Goal: Information Seeking & Learning: Learn about a topic

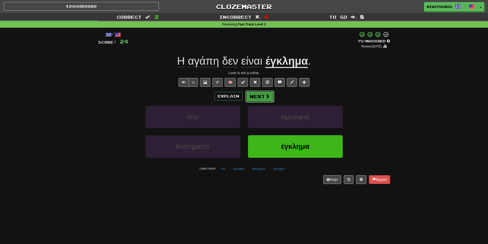
click at [265, 97] on span at bounding box center [267, 96] width 5 height 5
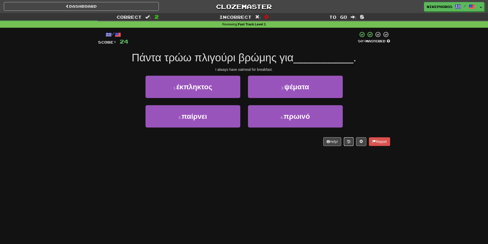
click at [349, 145] on button at bounding box center [349, 141] width 10 height 9
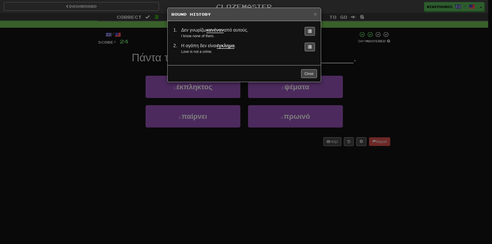
click at [310, 179] on div "× Round History 1 . Δεν γνωρίζω κανέναν από αυτούς. I know none of them. 2 . Η …" at bounding box center [246, 122] width 492 height 244
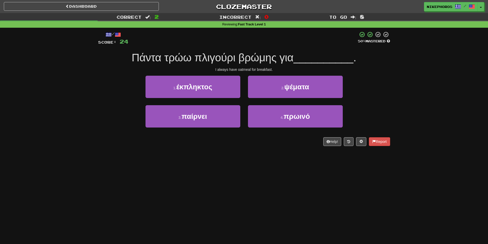
click at [370, 73] on div "/ Score: 24 50 % Mastered Πάντα τρώω πλιγούρι βρώμης για __________ . I always …" at bounding box center [244, 88] width 292 height 115
click at [226, 55] on span "Πάντα τρώω πλιγούρι βρώμης για" at bounding box center [213, 58] width 162 height 12
click at [323, 48] on div "/ Score: 24 50 % Mastered Πάντα τρώω πλιγούρι βρώμης για __________ . I always …" at bounding box center [244, 88] width 292 height 115
click at [264, 57] on span "Πάντα τρώω πλιγούρι βρώμης για" at bounding box center [213, 58] width 162 height 12
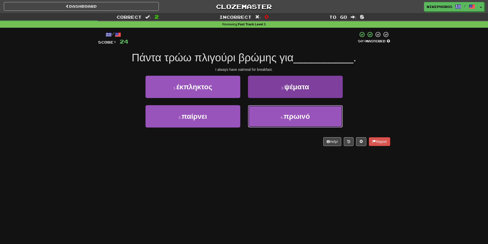
click at [315, 121] on button "4 . πρωινό" at bounding box center [295, 116] width 95 height 22
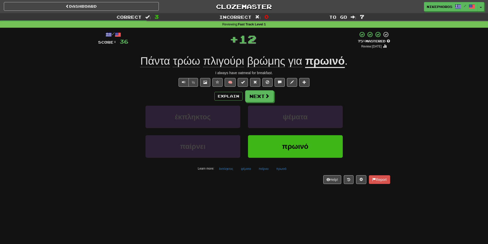
click at [390, 88] on div "/ Score: 36 + 12 75 % Mastered Review: 2025-10-16 Πάντα τρώω πλιγούρι βρώμης γι…" at bounding box center [244, 109] width 300 height 163
click at [268, 98] on span at bounding box center [267, 96] width 5 height 5
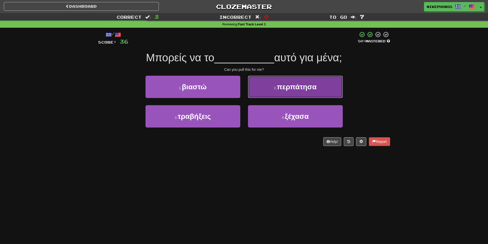
click at [309, 79] on button "2 . περπάτησα" at bounding box center [295, 87] width 95 height 22
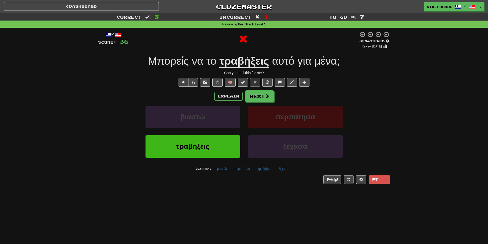
click at [254, 53] on div "/ Score: 36 0 % Mastered Review: 2025-09-16 Μπορείς να το τραβήξεις αυτό για μέ…" at bounding box center [244, 107] width 292 height 152
click at [258, 66] on u "τραβήξεις" at bounding box center [244, 61] width 50 height 13
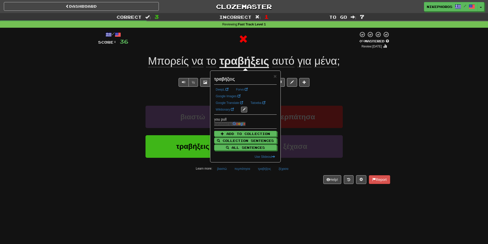
click at [337, 82] on div "½ 🧠" at bounding box center [244, 82] width 292 height 9
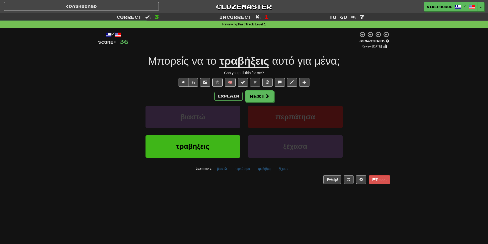
click at [308, 190] on div "/ Score: 36 0 % Mastered Review: 2025-09-16 Μπορείς να το τραβήξεις αυτό για μέ…" at bounding box center [244, 109] width 292 height 163
click at [251, 60] on u "τραβήξεις" at bounding box center [244, 61] width 50 height 13
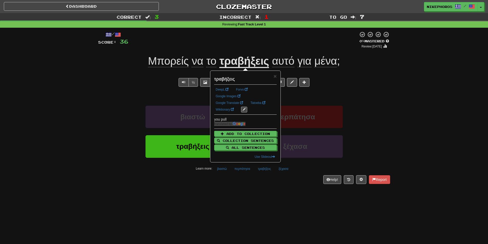
click at [302, 47] on div at bounding box center [243, 39] width 230 height 17
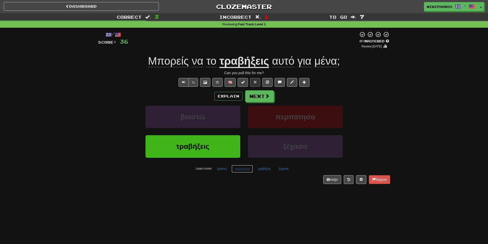
click at [246, 169] on button "περπάτησα" at bounding box center [242, 169] width 21 height 8
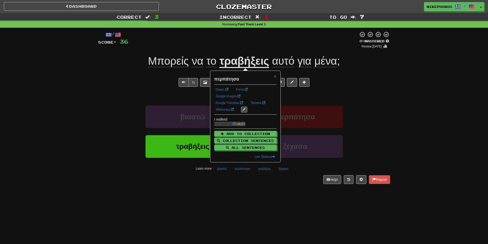
click at [253, 185] on div "/ Score: 36 0 % Mastered Review: 2025-09-16 Μπορείς να το τραβήξεις αυτό για μέ…" at bounding box center [244, 109] width 292 height 163
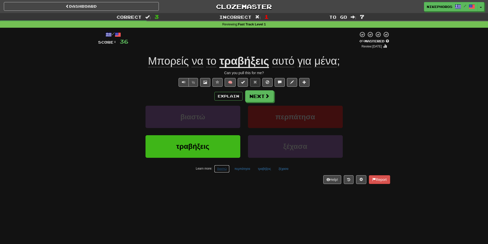
click at [224, 169] on button "βιαστώ" at bounding box center [221, 169] width 15 height 8
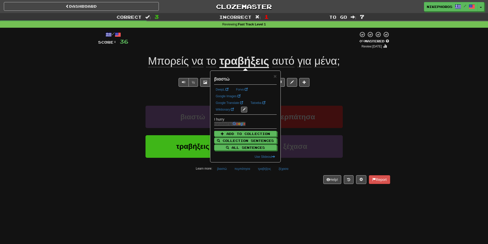
click at [246, 184] on div "/ Score: 36 0 % Mastered Review: 2025-09-16 Μπορείς να το τραβήξεις αυτό για μέ…" at bounding box center [244, 109] width 292 height 163
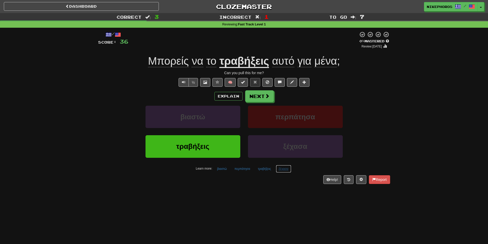
click at [281, 172] on button "ξέχασα" at bounding box center [283, 169] width 15 height 8
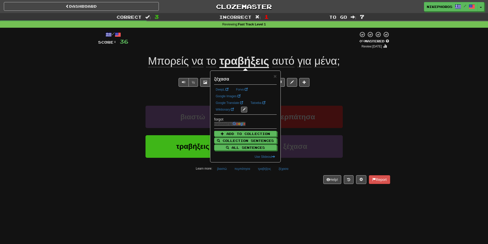
click at [278, 184] on div "/ Score: 36 0 % Mastered Review: 2025-09-16 Μπορείς να το τραβήξεις αυτό για μέ…" at bounding box center [244, 109] width 292 height 163
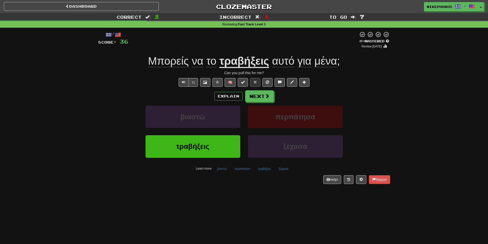
click at [268, 201] on div "Dashboard Clozemaster Nikephoros / Toggle Dropdown Dashboard Leaderboard Activi…" at bounding box center [244, 122] width 488 height 244
click at [259, 68] on div "/ Score: 36 0 % Mastered Review: 2025-09-16 Μπορείς να το τραβήξεις αυτό για μέ…" at bounding box center [244, 107] width 292 height 152
click at [280, 70] on div "Can you pull this for me?" at bounding box center [244, 72] width 292 height 5
click at [221, 169] on button "βιαστώ" at bounding box center [221, 169] width 15 height 8
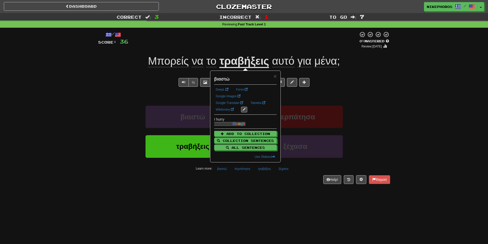
click at [252, 183] on div "Help! Report" at bounding box center [244, 179] width 292 height 9
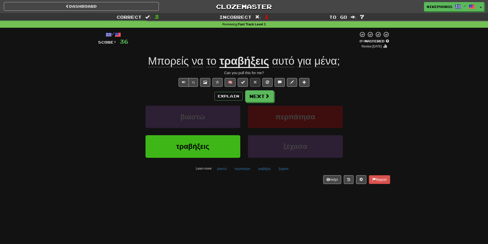
click at [264, 104] on div "Explain Next βιαστώ περπάτησα τραβήξεις ξέχασα Learn more: βιαστώ περπάτησα τρα…" at bounding box center [244, 131] width 292 height 82
click at [262, 97] on button "Next" at bounding box center [260, 96] width 29 height 12
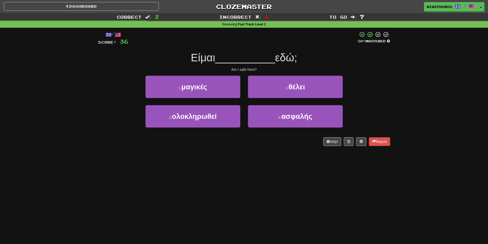
click at [273, 59] on span "__________" at bounding box center [245, 58] width 60 height 12
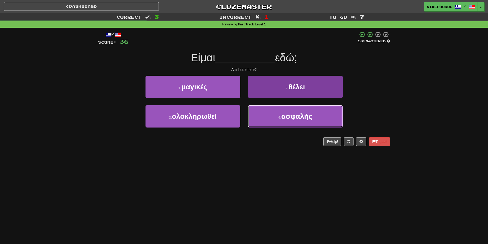
click at [300, 120] on span "ασφαλής" at bounding box center [296, 116] width 31 height 8
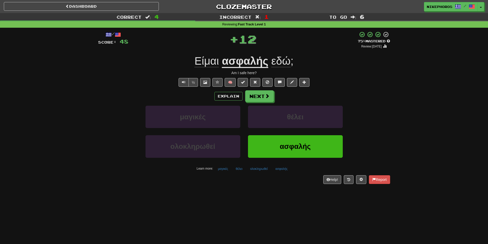
click at [232, 170] on div "Learn more: μαγικές θέλει ολοκληρωθεί ασφαλής" at bounding box center [244, 169] width 300 height 8
click at [229, 170] on button "μαγικές" at bounding box center [223, 169] width 16 height 8
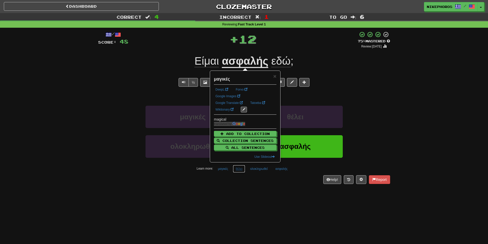
click at [240, 170] on button "θέλει" at bounding box center [239, 169] width 12 height 8
click at [264, 188] on div "/ Score: 48 + 12 75 % Mastered Review: 2025-10-16 Είμαι ασφαλής εδώ ; Am I safe…" at bounding box center [244, 109] width 292 height 163
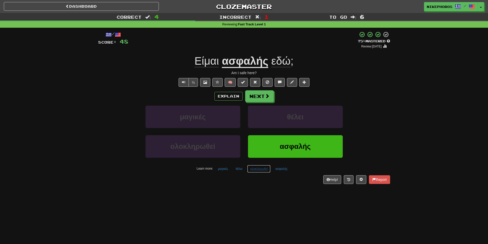
click at [266, 170] on button "ολοκληρωθεί" at bounding box center [258, 169] width 23 height 8
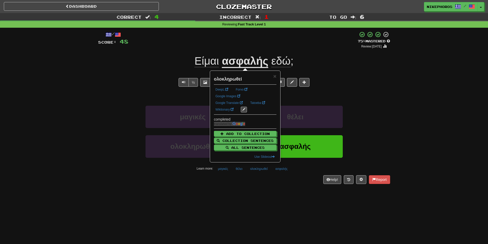
click at [269, 187] on div "/ Score: 48 + 12 75 % Mastered Review: 2025-10-16 Είμαι ασφαλής εδώ ; Am I safe…" at bounding box center [244, 109] width 292 height 163
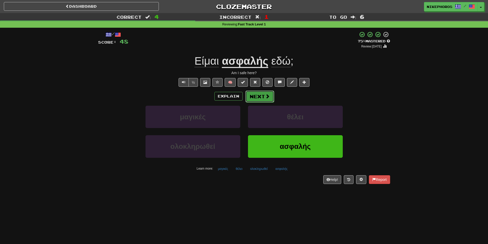
click at [266, 94] on span at bounding box center [267, 96] width 5 height 5
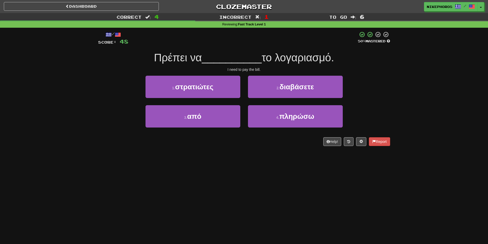
click at [247, 169] on div "Dashboard Clozemaster Nikephoros / Toggle Dropdown Dashboard Leaderboard Activi…" at bounding box center [244, 122] width 488 height 244
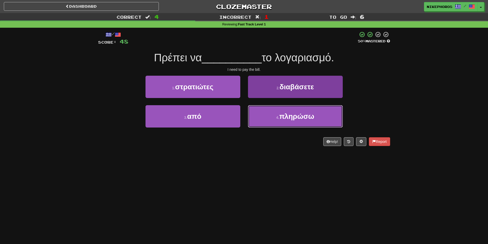
click at [318, 117] on button "4 . πληρώσω" at bounding box center [295, 116] width 95 height 22
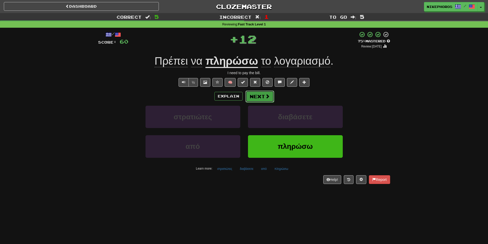
click at [262, 95] on button "Next" at bounding box center [260, 96] width 29 height 12
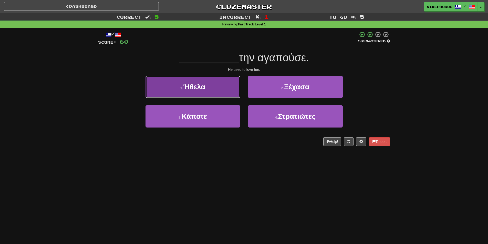
click at [198, 90] on span "Ήθελα" at bounding box center [194, 87] width 22 height 8
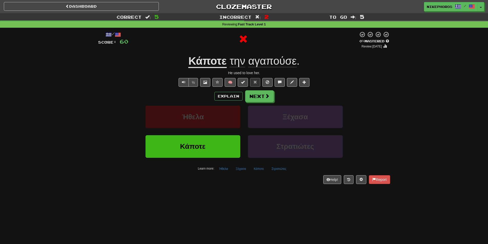
click at [209, 65] on u "Κάποτε" at bounding box center [207, 61] width 38 height 13
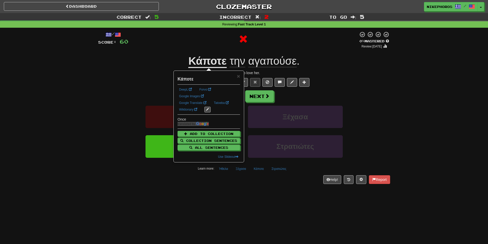
drag, startPoint x: 376, startPoint y: 81, endPoint x: 359, endPoint y: 85, distance: 17.9
click at [376, 81] on div "½ 🧠" at bounding box center [244, 82] width 292 height 9
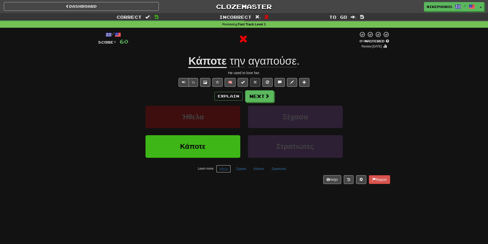
drag, startPoint x: 231, startPoint y: 169, endPoint x: 227, endPoint y: 169, distance: 4.4
click at [230, 169] on button "Ήθελα" at bounding box center [223, 169] width 15 height 8
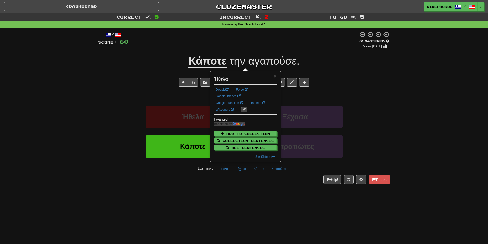
click at [239, 192] on div "Dashboard Clozemaster Nikephoros / Toggle Dropdown Dashboard Leaderboard Activi…" at bounding box center [244, 122] width 488 height 244
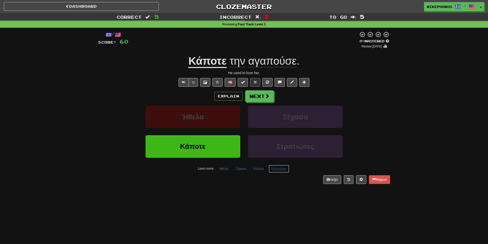
click at [284, 170] on button "Στρατιώτες" at bounding box center [279, 169] width 21 height 8
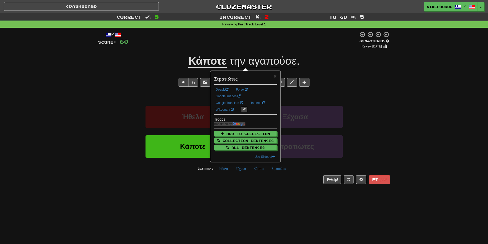
click at [292, 205] on div "Dashboard Clozemaster Nikephoros / Toggle Dropdown Dashboard Leaderboard Activi…" at bounding box center [244, 122] width 488 height 244
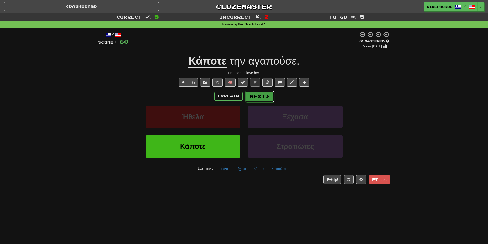
click at [257, 96] on button "Next" at bounding box center [260, 96] width 29 height 12
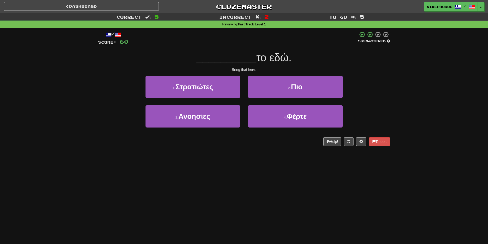
click at [261, 53] on span "το εδώ." at bounding box center [274, 58] width 35 height 12
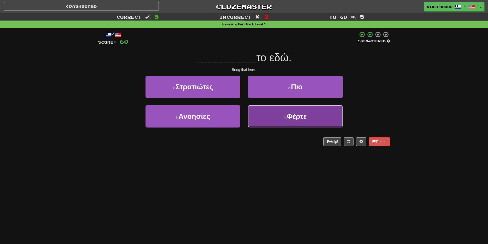
click at [296, 112] on span "Φέρτε" at bounding box center [297, 116] width 20 height 8
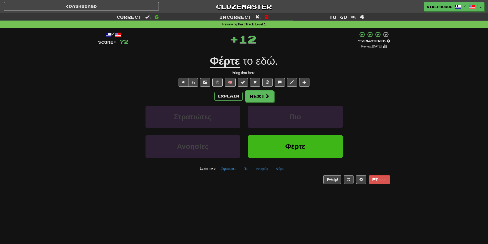
click at [321, 74] on div "Bring that here." at bounding box center [244, 72] width 292 height 5
click at [137, 126] on div "Στρατιώτες Πιο" at bounding box center [244, 120] width 308 height 29
click at [258, 167] on button "Ανοησίες" at bounding box center [262, 169] width 18 height 8
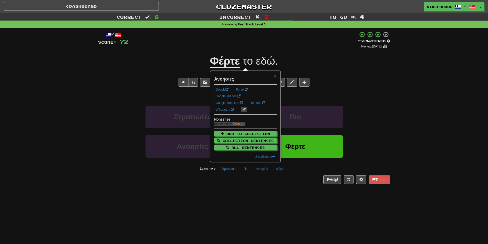
click at [247, 188] on div "/ Score: 72 + 12 75 % Mastered Review: 2025-10-16 Φέρτε το εδώ . Bring that her…" at bounding box center [244, 109] width 292 height 163
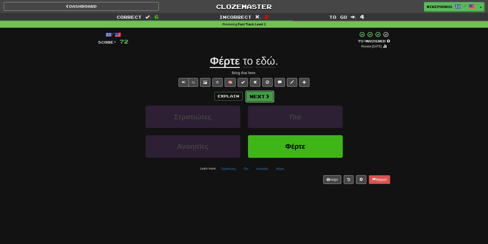
click at [260, 99] on button "Next" at bounding box center [260, 96] width 29 height 12
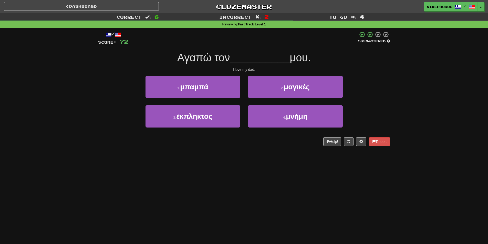
click at [278, 63] on span "__________" at bounding box center [260, 58] width 60 height 12
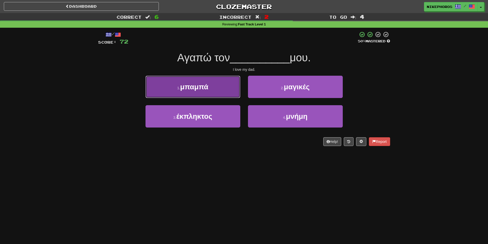
click at [206, 85] on span "μπαμπά" at bounding box center [194, 87] width 28 height 8
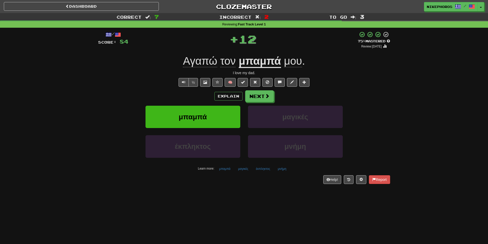
click at [232, 173] on div "/ Score: 84 + 12 75 % Mastered Review: 2025-10-16 Αγαπώ τον μπαμπά μου . I love…" at bounding box center [244, 107] width 292 height 152
click at [237, 170] on button "μαγικές" at bounding box center [243, 169] width 16 height 8
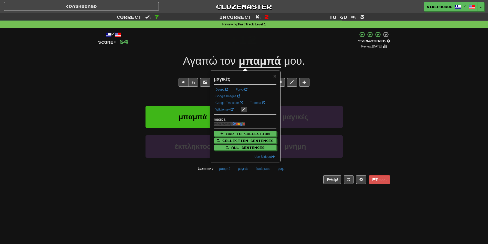
drag, startPoint x: 261, startPoint y: 180, endPoint x: 275, endPoint y: 176, distance: 15.2
click at [261, 180] on div "Help! Report" at bounding box center [244, 179] width 292 height 9
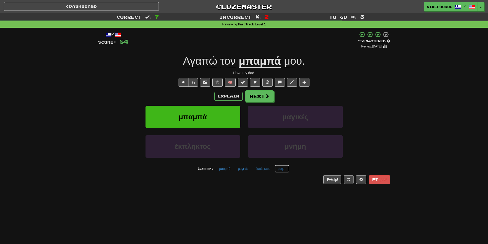
click at [283, 172] on button "μνήμη" at bounding box center [282, 169] width 14 height 8
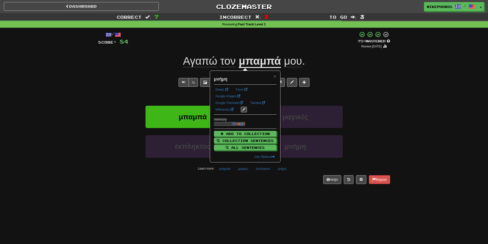
click at [275, 185] on div "/ Score: 84 + 12 75 % Mastered Review: 2025-10-16 Αγαπώ τον μπαμπά μου . I love…" at bounding box center [244, 109] width 292 height 163
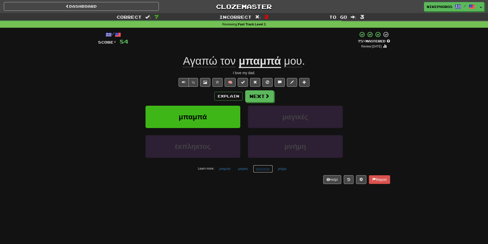
click at [266, 168] on button "έκπληκτος" at bounding box center [263, 169] width 20 height 8
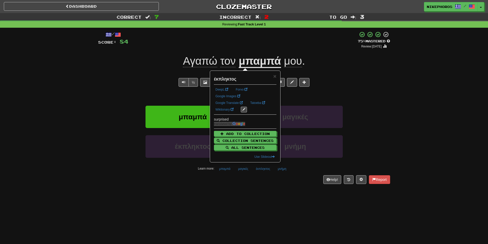
click at [257, 186] on div "/ Score: 84 + 12 75 % Mastered Review: 2025-10-16 Αγαπώ τον μπαμπά μου . I love…" at bounding box center [244, 109] width 292 height 163
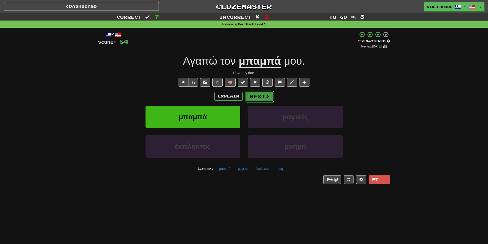
click at [253, 91] on button "Next" at bounding box center [260, 96] width 29 height 12
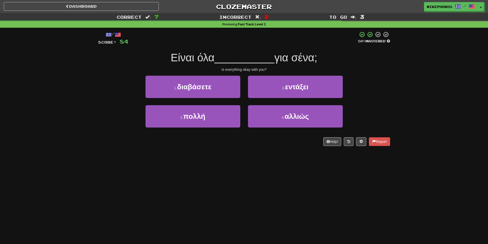
click at [259, 61] on span "__________" at bounding box center [245, 58] width 60 height 12
click at [260, 54] on span "__________" at bounding box center [245, 58] width 60 height 12
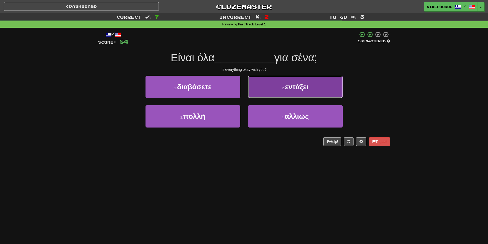
click at [315, 84] on button "2 . εντάξει" at bounding box center [295, 87] width 95 height 22
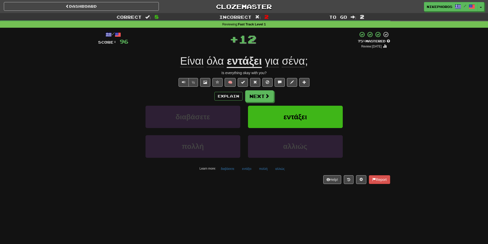
click at [336, 42] on div "+ 12" at bounding box center [243, 38] width 230 height 15
drag, startPoint x: 304, startPoint y: 63, endPoint x: 384, endPoint y: 73, distance: 81.0
click at [304, 63] on span "σένα" at bounding box center [293, 61] width 23 height 12
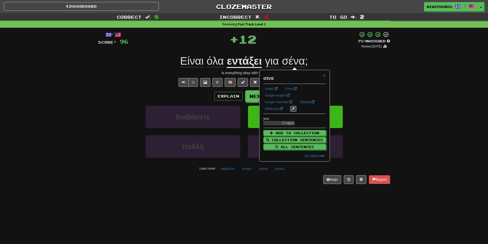
click at [385, 75] on div "/ Score: 96 + 12 75 % Mastered Review: 2025-10-16 Είναι όλα εντάξει για σένα ; …" at bounding box center [244, 107] width 292 height 152
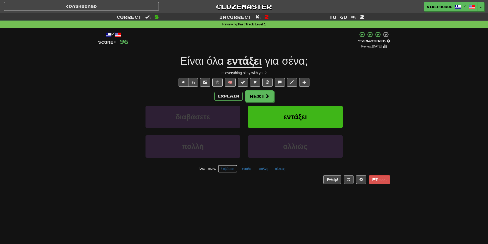
click at [231, 168] on button "διαβάσετε" at bounding box center [227, 169] width 19 height 8
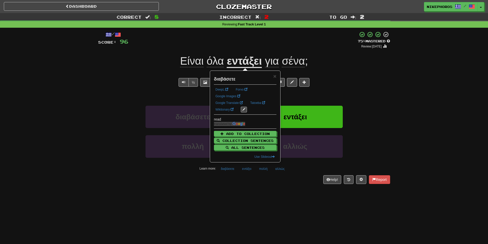
click at [239, 185] on div "/ Score: 96 + 12 75 % Mastered Review: 2025-10-16 Είναι όλα εντάξει για σένα ; …" at bounding box center [244, 109] width 292 height 163
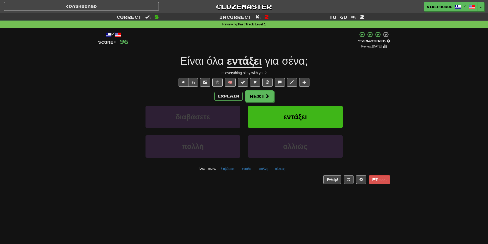
click at [238, 183] on div "Help! Report" at bounding box center [244, 179] width 292 height 9
click at [264, 167] on button "πολλή" at bounding box center [263, 169] width 14 height 8
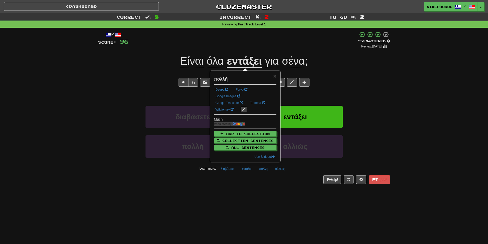
click at [269, 181] on div "Help! Report" at bounding box center [244, 179] width 292 height 9
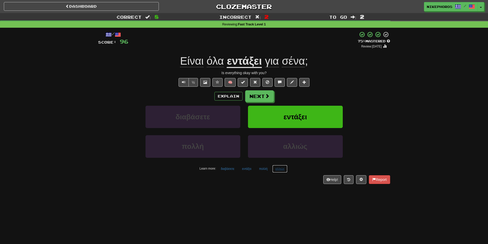
click at [286, 169] on button "αλλιώς" at bounding box center [279, 169] width 15 height 8
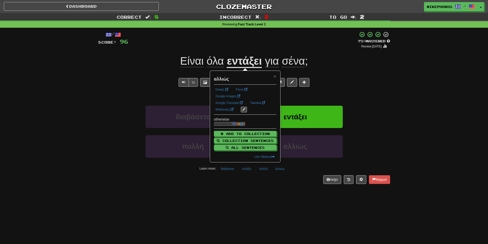
click at [278, 188] on div "/ Score: 96 + 12 75 % Mastered Review: 2025-10-16 Είναι όλα εντάξει για σένα ; …" at bounding box center [244, 109] width 292 height 163
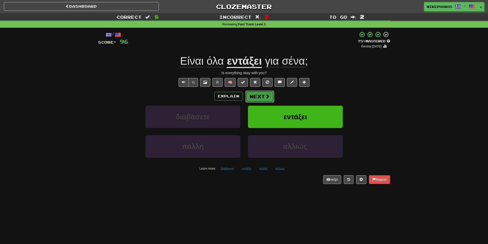
click at [259, 95] on button "Next" at bounding box center [260, 96] width 29 height 12
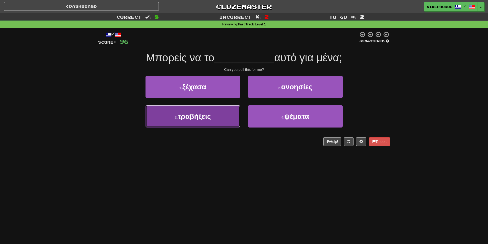
click at [214, 119] on button "3 . τραβήξεις" at bounding box center [193, 116] width 95 height 22
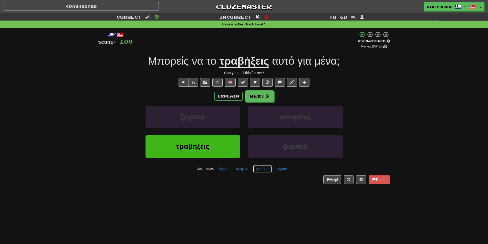
click at [265, 166] on button "τραβήξεις" at bounding box center [262, 169] width 19 height 8
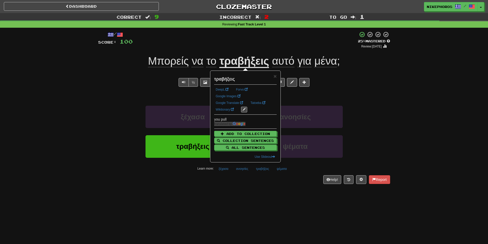
click at [240, 180] on div "Help! Report" at bounding box center [244, 179] width 292 height 9
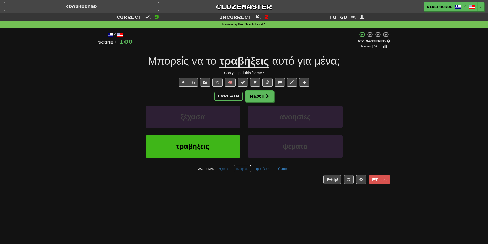
click at [241, 168] on button "ανοησίες" at bounding box center [243, 169] width 18 height 8
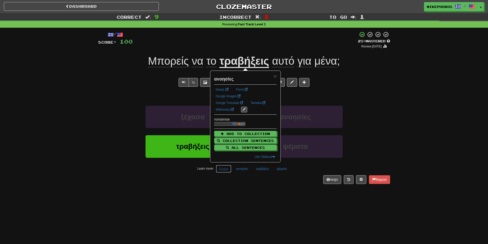
click at [224, 166] on button "ξέχασα" at bounding box center [223, 169] width 15 height 8
drag, startPoint x: 228, startPoint y: 184, endPoint x: 231, endPoint y: 182, distance: 4.1
click at [229, 184] on div "/ Score: 100 + 4 25 % Mastered Review: 2025-09-17 Μπορείς να το τραβήξεις αυτό …" at bounding box center [244, 109] width 292 height 163
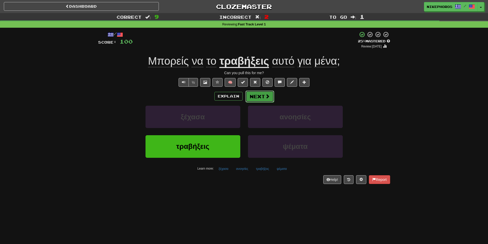
click at [261, 101] on button "Next" at bounding box center [260, 96] width 29 height 12
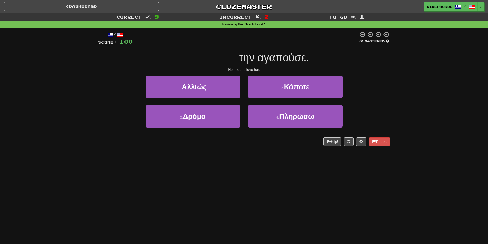
drag, startPoint x: 278, startPoint y: 59, endPoint x: 283, endPoint y: 58, distance: 4.7
click at [278, 59] on span "την αγαπούσε." at bounding box center [274, 58] width 70 height 12
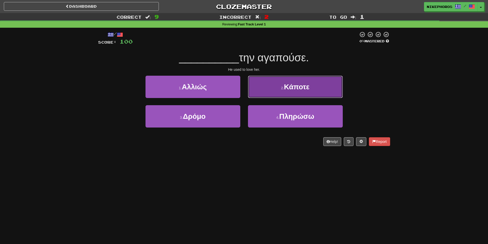
click at [298, 86] on span "Κάποτε" at bounding box center [297, 87] width 26 height 8
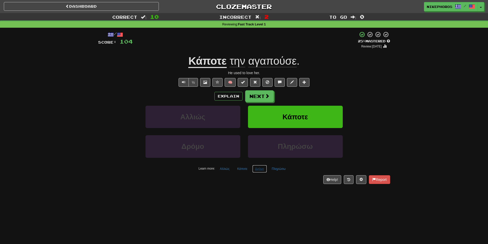
click at [256, 169] on button "Δρόμο" at bounding box center [260, 169] width 15 height 8
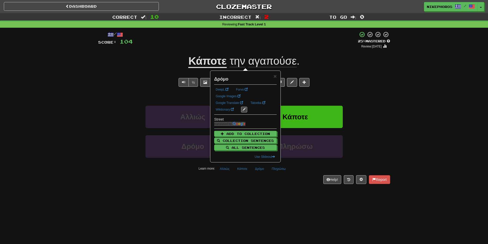
drag, startPoint x: 261, startPoint y: 177, endPoint x: 263, endPoint y: 176, distance: 3.0
click at [261, 178] on div "Help! Report" at bounding box center [244, 179] width 292 height 9
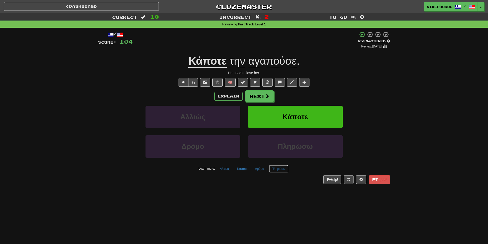
click at [282, 170] on button "Πληρώσω" at bounding box center [278, 169] width 19 height 8
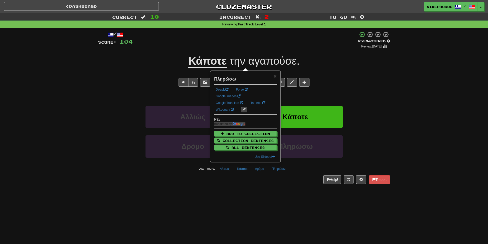
click at [298, 202] on div "Dashboard Clozemaster Nikephoros / Toggle Dropdown Dashboard Leaderboard Activi…" at bounding box center [244, 122] width 488 height 244
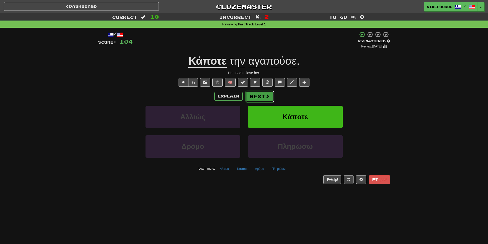
click at [265, 101] on button "Next" at bounding box center [260, 96] width 29 height 12
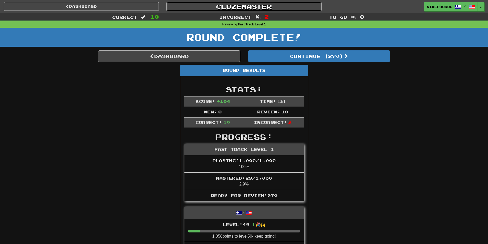
click at [261, 7] on link "Clozemaster" at bounding box center [244, 6] width 155 height 9
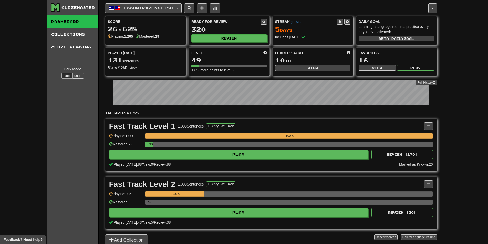
click at [225, 32] on div "320" at bounding box center [229, 29] width 76 height 6
click at [227, 41] on button "Review" at bounding box center [230, 39] width 76 height 8
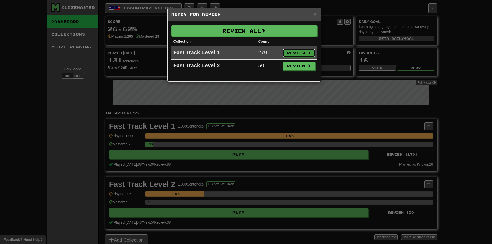
click at [305, 52] on button "Review" at bounding box center [299, 53] width 32 height 9
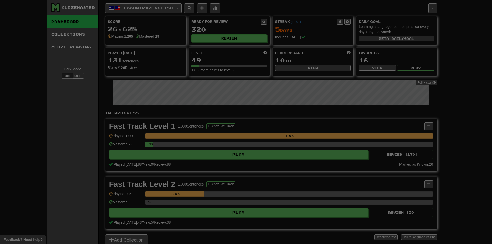
select select "**"
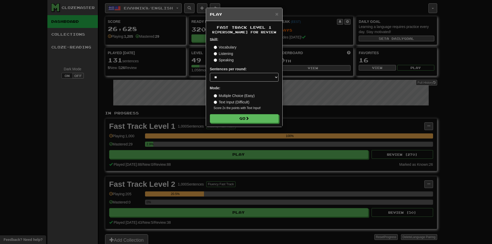
click at [247, 112] on form "Skill: Vocabulary Listening Speaking Sentences per round: * ** ** ** ** ** *** …" at bounding box center [244, 80] width 69 height 86
click at [246, 118] on button "Go" at bounding box center [244, 118] width 69 height 9
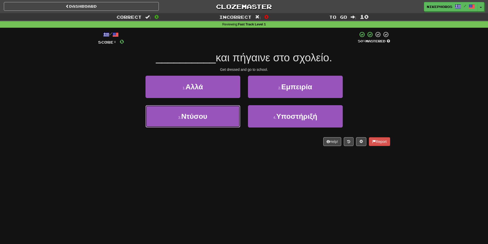
click at [193, 121] on button "3 . Ντύσου" at bounding box center [193, 116] width 95 height 22
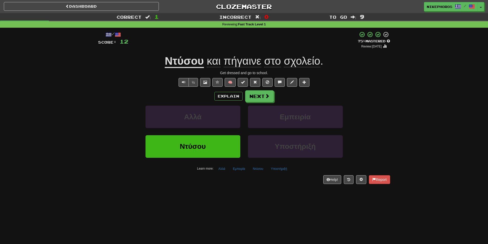
click at [199, 204] on div "Dashboard Clozemaster Nikephoros / Toggle Dropdown Dashboard Leaderboard Activi…" at bounding box center [244, 122] width 488 height 244
click at [253, 58] on span "πήγαινε" at bounding box center [243, 61] width 38 height 12
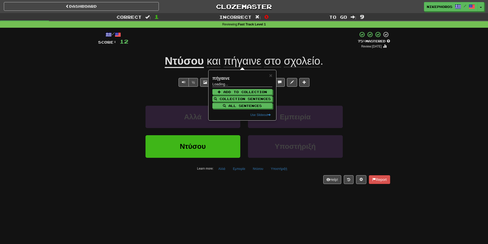
click at [341, 65] on div "Ντύσου και πήγαινε στο σχολείο ." at bounding box center [244, 61] width 292 height 14
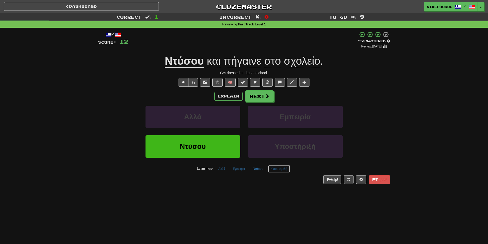
click at [278, 169] on button "Υποστήριξή" at bounding box center [279, 169] width 22 height 8
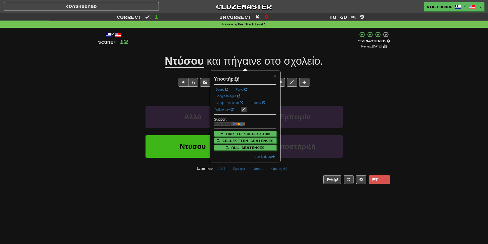
click at [277, 199] on div "Dashboard Clozemaster Nikephoros / Toggle Dropdown Dashboard Leaderboard Activi…" at bounding box center [244, 122] width 488 height 244
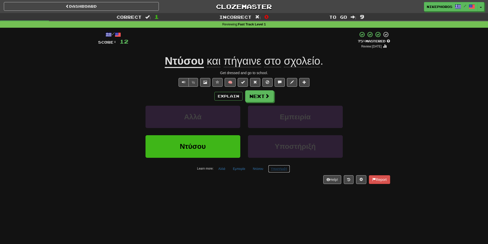
click at [280, 171] on button "Υποστήριξή" at bounding box center [279, 169] width 22 height 8
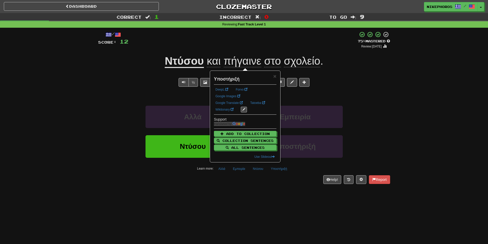
click at [276, 196] on div "Dashboard Clozemaster Nikephoros / Toggle Dropdown Dashboard Leaderboard Activi…" at bounding box center [244, 122] width 488 height 244
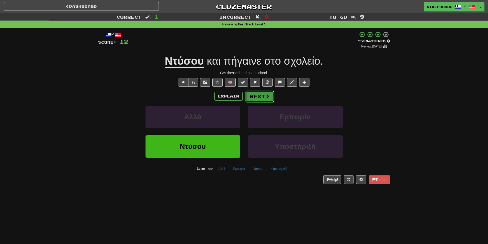
click at [262, 92] on button "Next" at bounding box center [260, 96] width 29 height 12
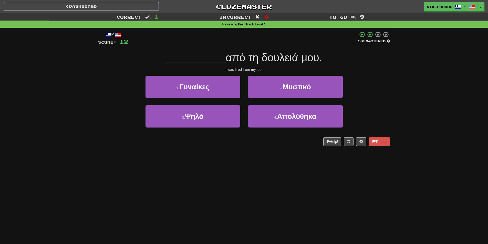
click at [395, 94] on div "Correct : 1 Incorrect : 0 To go : 9 Reviewing : Fast Track Level 1 / Score: 12 …" at bounding box center [244, 83] width 488 height 140
click at [350, 143] on button at bounding box center [349, 141] width 10 height 9
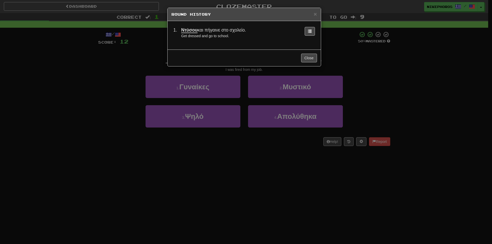
click at [268, 168] on div "× Round History 1 . Ντύσου και πήγαινε στο σχολείο. Get dressed and go to schoo…" at bounding box center [246, 122] width 492 height 244
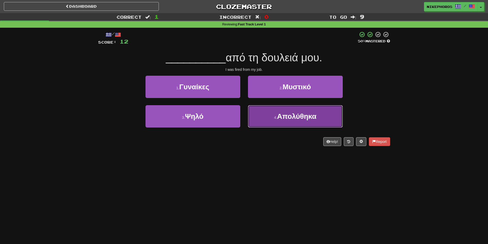
click at [317, 119] on span "Απολύθηκα" at bounding box center [296, 116] width 39 height 8
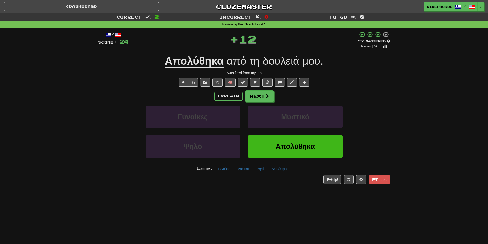
click at [348, 86] on div "½ 🧠" at bounding box center [244, 82] width 292 height 9
click at [221, 170] on button "Γυναίκες" at bounding box center [224, 169] width 17 height 8
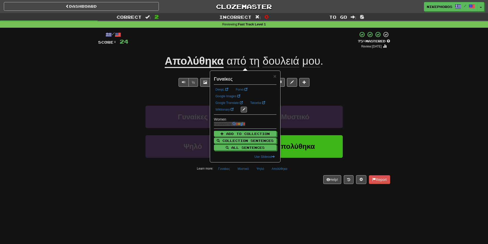
click at [267, 191] on div "Dashboard Clozemaster Nikephoros / Toggle Dropdown Dashboard Leaderboard Activi…" at bounding box center [244, 122] width 488 height 244
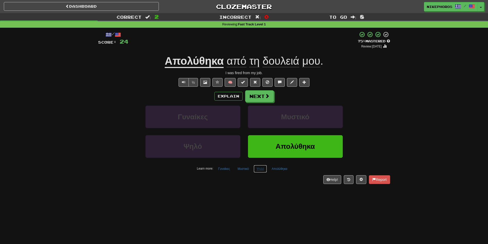
click at [262, 169] on button "Ψηλό" at bounding box center [260, 169] width 13 height 8
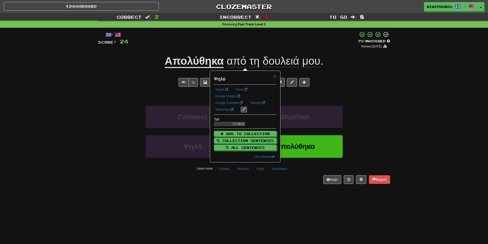
click at [260, 183] on div "Help! Report" at bounding box center [244, 179] width 292 height 9
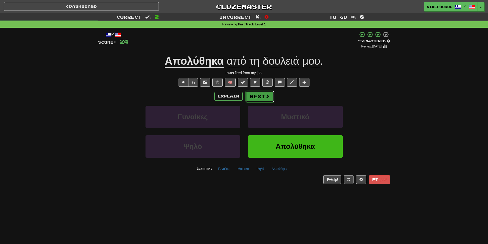
click at [257, 95] on button "Next" at bounding box center [260, 96] width 29 height 12
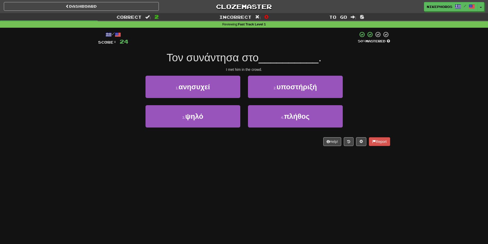
click at [292, 62] on span "__________" at bounding box center [289, 58] width 60 height 12
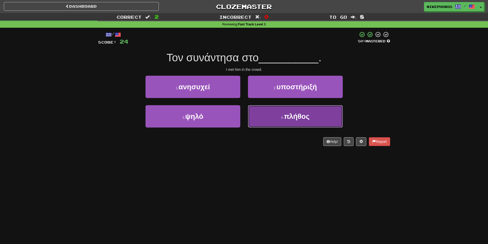
click at [315, 117] on button "4 . πλήθος" at bounding box center [295, 116] width 95 height 22
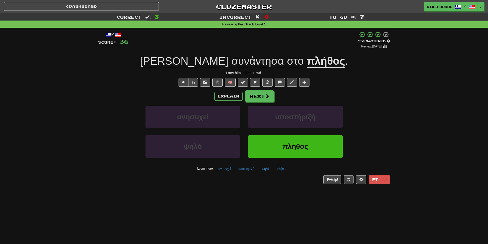
click at [400, 76] on div "Correct : 3 Incorrect : 0 To go : 7 Reviewing : Fast Track Level 1 / Score: 36 …" at bounding box center [244, 102] width 488 height 178
click at [227, 171] on button "ανησυχεί" at bounding box center [225, 169] width 18 height 8
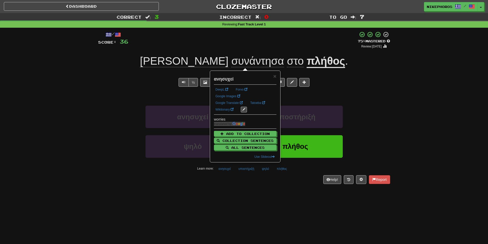
click at [240, 207] on div "Dashboard Clozemaster Nikephoros / Toggle Dropdown Dashboard Leaderboard Activi…" at bounding box center [244, 122] width 488 height 244
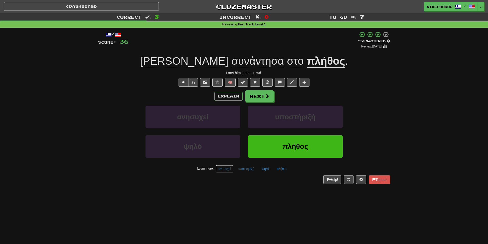
click at [224, 168] on button "ανησυχεί" at bounding box center [225, 169] width 18 height 8
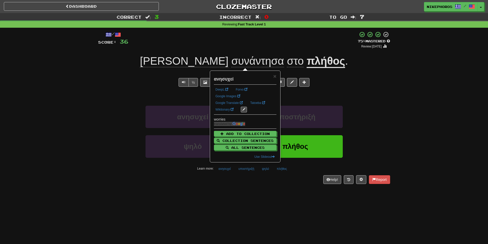
click at [240, 189] on div "/ Score: 36 + 12 75 % Mastered Review: 2025-10-16 Τον συνάντησα στο πλήθος . I …" at bounding box center [244, 109] width 292 height 163
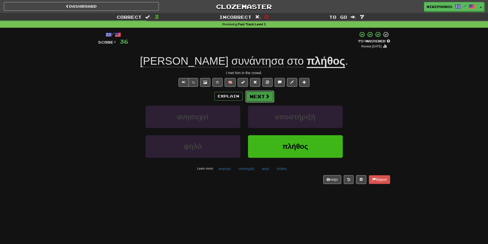
click at [252, 92] on button "Next" at bounding box center [260, 96] width 29 height 12
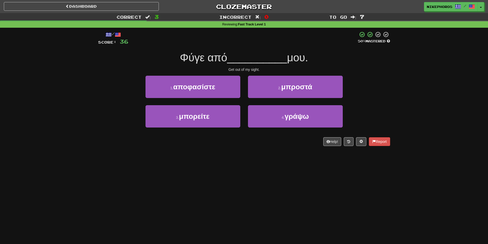
click at [393, 70] on div "/ Score: 36 50 % Mastered Φύγε από __________ μου. Get out of my sight. 1 . απο…" at bounding box center [244, 90] width 300 height 125
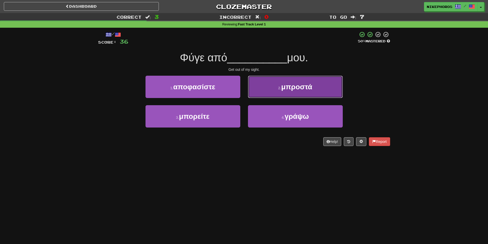
click at [303, 89] on span "μπροστά" at bounding box center [296, 87] width 31 height 8
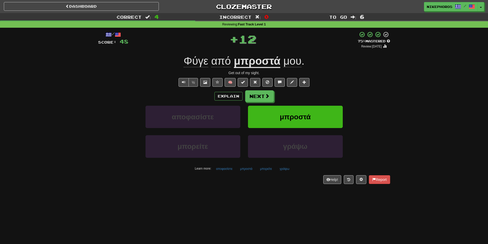
click at [273, 66] on u "μπροστά" at bounding box center [257, 61] width 47 height 13
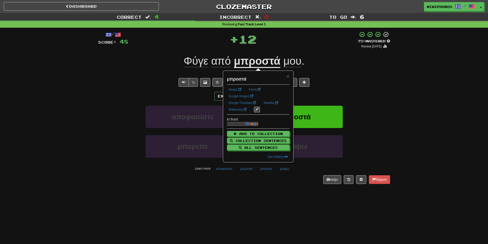
click at [354, 74] on div "Get out of my sight." at bounding box center [244, 72] width 292 height 5
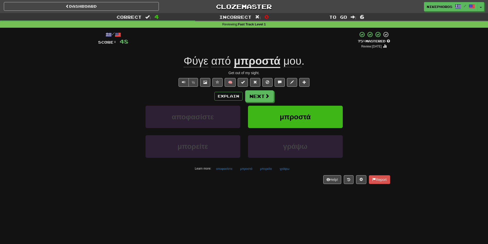
click at [358, 82] on div "½ 🧠" at bounding box center [244, 82] width 292 height 9
click at [222, 169] on button "αποφασίστε" at bounding box center [225, 169] width 22 height 8
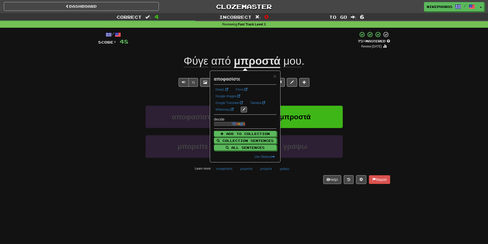
click at [246, 189] on div "/ Score: 48 + 12 75 % Mastered Review: 2025-10-16 Φύγε από μπροστά μου . Get ou…" at bounding box center [244, 109] width 292 height 163
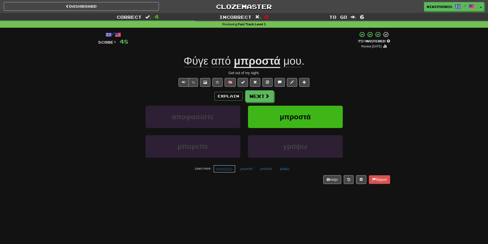
click at [226, 167] on button "αποφασίστε" at bounding box center [225, 169] width 22 height 8
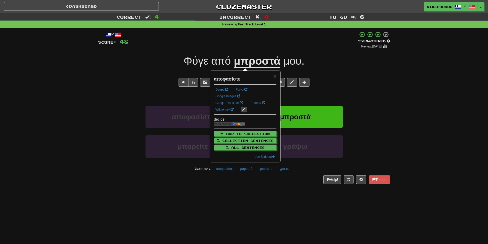
click at [238, 191] on div "Dashboard Clozemaster Nikephoros / Toggle Dropdown Dashboard Leaderboard Activi…" at bounding box center [244, 122] width 488 height 244
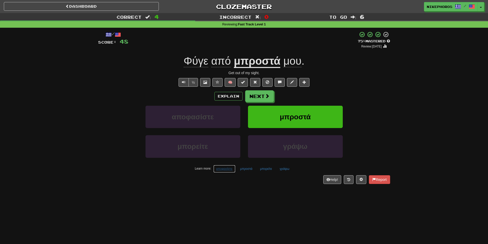
click at [223, 169] on button "αποφασίστε" at bounding box center [225, 169] width 22 height 8
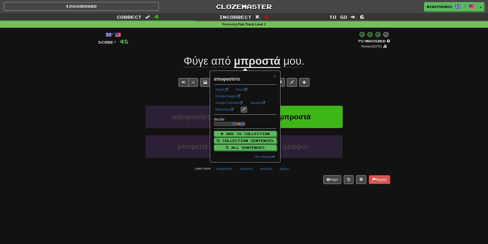
click at [236, 195] on div "Dashboard Clozemaster Nikephoros / Toggle Dropdown Dashboard Leaderboard Activi…" at bounding box center [244, 122] width 488 height 244
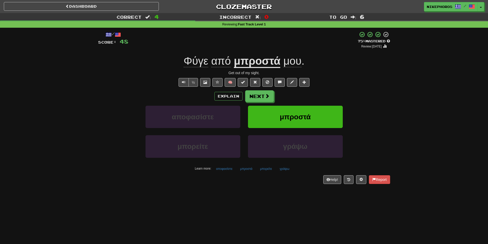
click at [286, 219] on div "Dashboard Clozemaster Nikephoros / Toggle Dropdown Dashboard Leaderboard Activi…" at bounding box center [244, 122] width 488 height 244
click at [288, 169] on button "γράψω" at bounding box center [284, 169] width 15 height 8
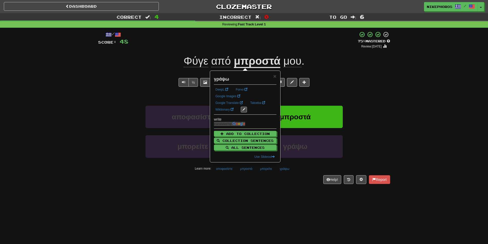
click at [288, 184] on div "/ Score: 48 + 12 75 % Mastered Review: 2025-10-16 Φύγε από μπροστά μου . Get ou…" at bounding box center [244, 109] width 292 height 163
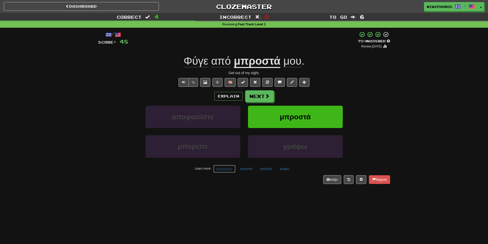
click at [230, 170] on button "αποφασίστε" at bounding box center [225, 169] width 22 height 8
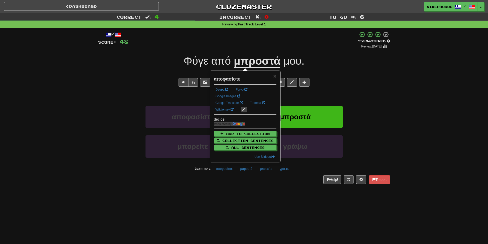
click at [244, 186] on div "/ Score: 48 + 12 75 % Mastered Review: 2025-10-16 Φύγε από μπροστά μου . Get ou…" at bounding box center [244, 109] width 292 height 163
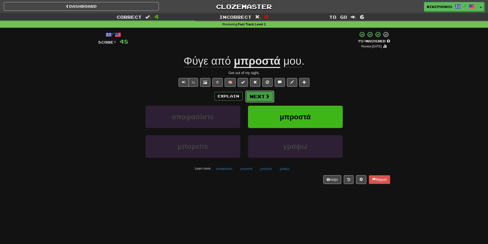
click at [253, 95] on button "Next" at bounding box center [260, 96] width 29 height 12
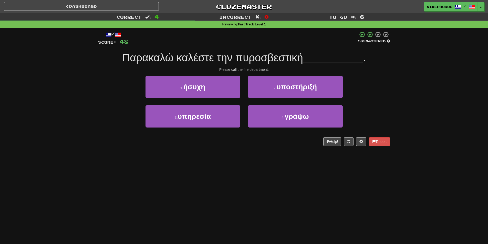
click at [228, 55] on span "Παρακαλώ καλέστε την πυροσβεστική" at bounding box center [212, 58] width 181 height 12
click at [225, 53] on span "Παρακαλώ καλέστε την πυροσβεστική" at bounding box center [212, 58] width 181 height 12
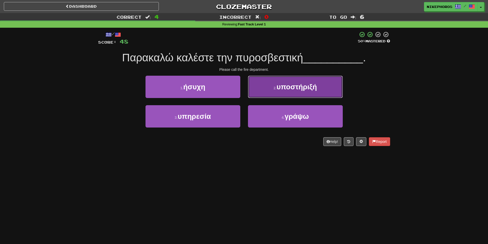
click at [287, 90] on span "υποστήριξή" at bounding box center [297, 87] width 41 height 8
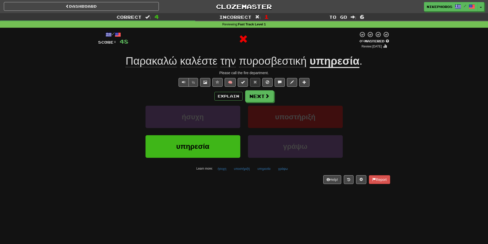
click at [355, 61] on u "υπηρεσία" at bounding box center [335, 61] width 50 height 13
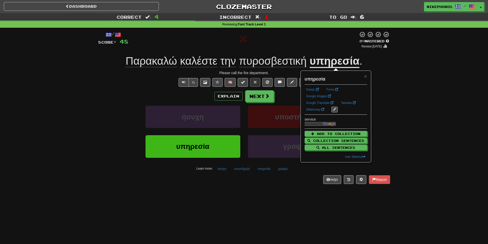
click at [401, 84] on div "Correct : 4 Incorrect : 1 To go : 6 Reviewing : Fast Track Level 1 / Score: 48 …" at bounding box center [244, 102] width 488 height 178
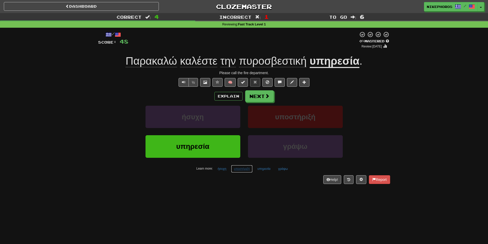
click at [232, 168] on button "υποστήριξή" at bounding box center [242, 169] width 22 height 8
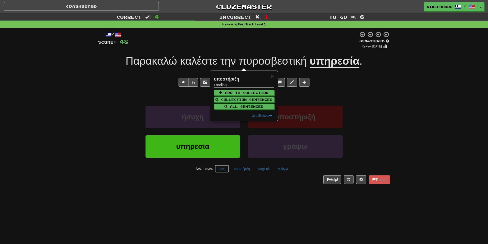
click at [226, 169] on button "ήσυχη" at bounding box center [222, 169] width 14 height 8
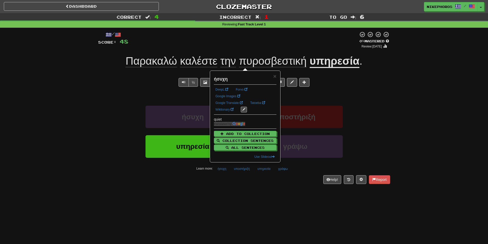
click at [239, 177] on div "Help! Report" at bounding box center [244, 179] width 292 height 9
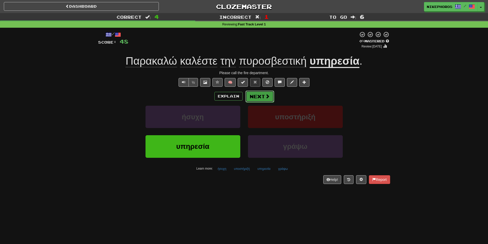
click at [264, 93] on button "Next" at bounding box center [260, 96] width 29 height 12
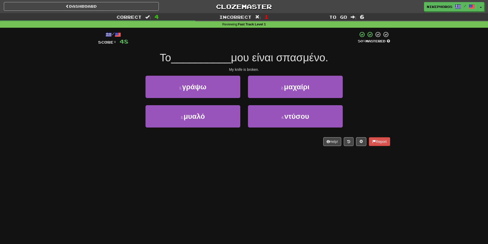
click at [278, 59] on span "μου είναι σπασμένο." at bounding box center [279, 58] width 97 height 12
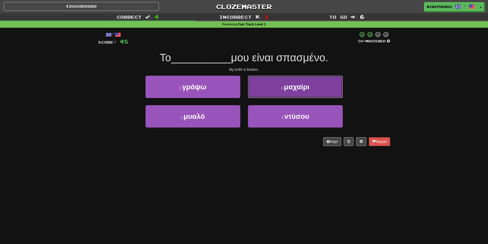
click at [307, 80] on button "2 . μαχαίρι" at bounding box center [295, 87] width 95 height 22
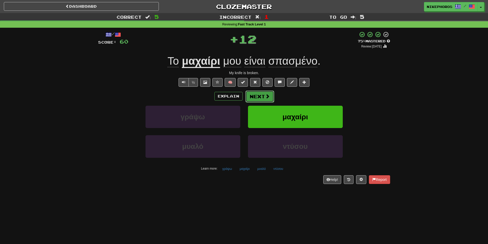
click at [267, 95] on span at bounding box center [267, 96] width 5 height 5
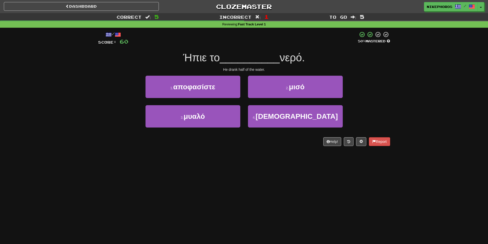
click at [377, 60] on div "Ήπιε το __________ νερό." at bounding box center [244, 58] width 292 height 14
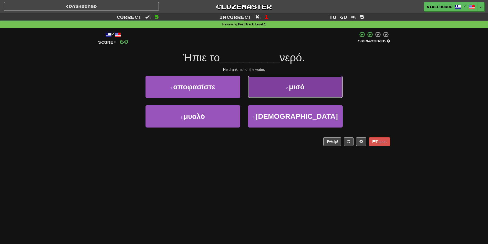
click at [325, 87] on button "2 . μισό" at bounding box center [295, 87] width 95 height 22
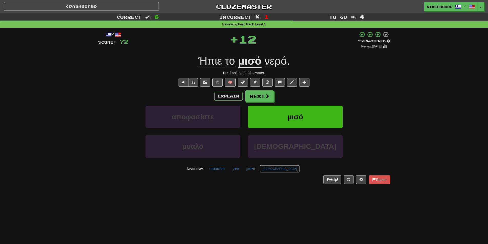
click at [274, 170] on button "ιησού" at bounding box center [280, 169] width 40 height 8
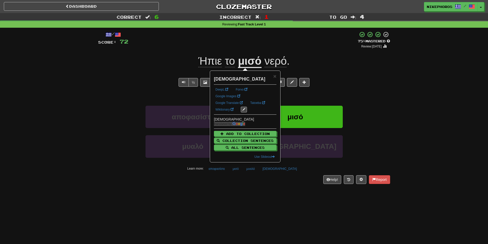
click at [271, 183] on div "Help! Report" at bounding box center [244, 179] width 292 height 9
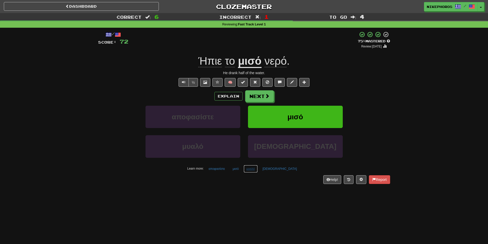
click at [258, 168] on button "μυαλό" at bounding box center [251, 169] width 14 height 8
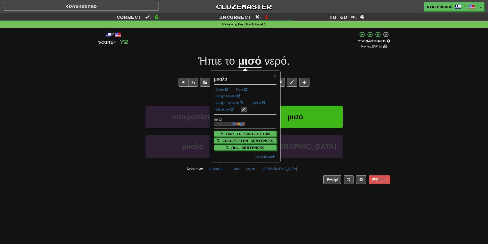
click at [261, 187] on div "/ Score: 72 + 12 75 % Mastered Review: 2025-10-16 Ήπιε το μισό νερό . He drank …" at bounding box center [244, 109] width 292 height 163
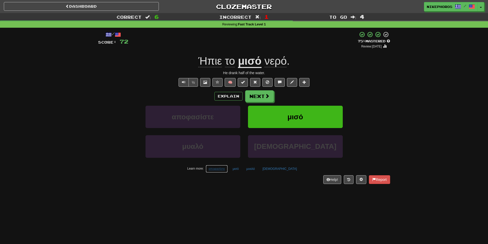
click at [228, 169] on button "αποφασίστε" at bounding box center [217, 169] width 22 height 8
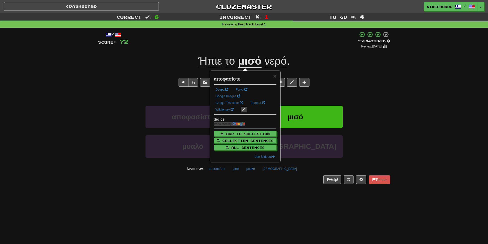
drag, startPoint x: 263, startPoint y: 208, endPoint x: 258, endPoint y: 156, distance: 52.1
click at [263, 208] on div "Dashboard Clozemaster Nikephoros / Toggle Dropdown Dashboard Leaderboard Activi…" at bounding box center [244, 122] width 488 height 244
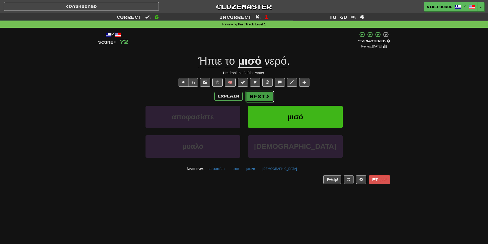
click at [261, 95] on button "Next" at bounding box center [260, 96] width 29 height 12
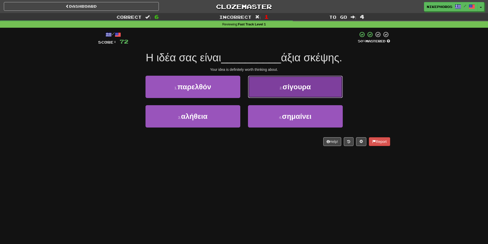
click at [327, 82] on button "2 . σίγουρα" at bounding box center [295, 87] width 95 height 22
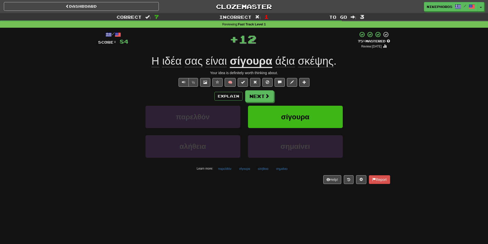
click at [348, 54] on div "Η ιδέα σας είναι σίγουρα άξια σκέψης ." at bounding box center [244, 61] width 292 height 14
click at [243, 56] on u "σίγουρα" at bounding box center [251, 61] width 43 height 13
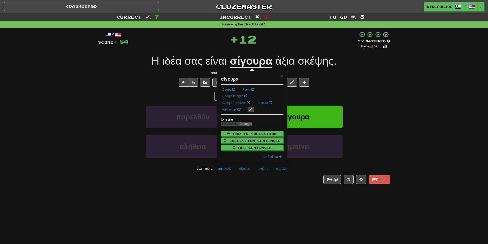
click at [330, 70] on div "Your idea is definitely worth thinking about." at bounding box center [244, 72] width 292 height 5
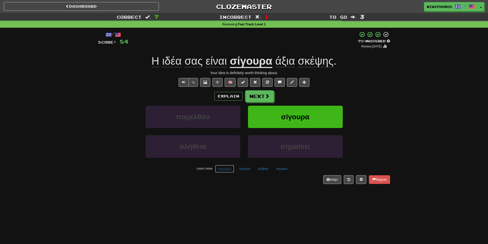
click at [224, 170] on button "παρελθόν" at bounding box center [224, 169] width 19 height 8
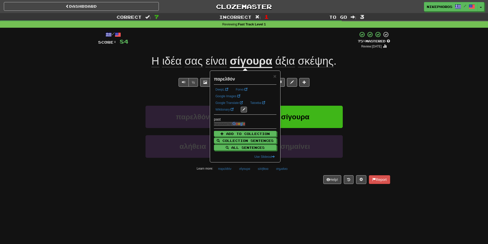
click at [237, 191] on div "Dashboard Clozemaster Nikephoros / Toggle Dropdown Dashboard Leaderboard Activi…" at bounding box center [244, 122] width 488 height 244
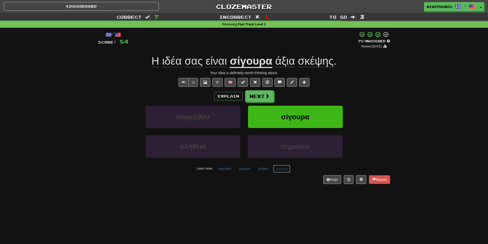
click at [281, 168] on button "σημαίνει" at bounding box center [282, 169] width 17 height 8
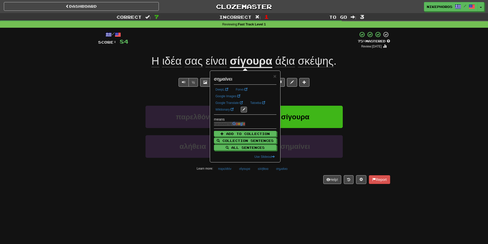
click at [299, 202] on div "Dashboard Clozemaster Nikephoros / Toggle Dropdown Dashboard Leaderboard Activi…" at bounding box center [244, 122] width 488 height 244
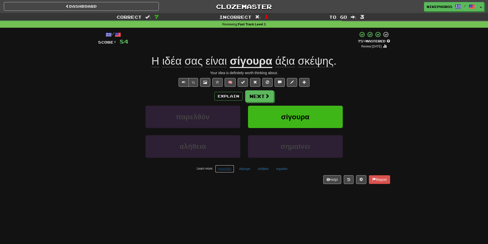
click at [230, 169] on button "παρελθόν" at bounding box center [224, 169] width 19 height 8
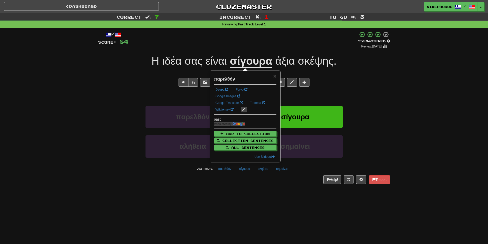
click at [254, 198] on div "Dashboard Clozemaster Nikephoros / Toggle Dropdown Dashboard Leaderboard Activi…" at bounding box center [244, 122] width 488 height 244
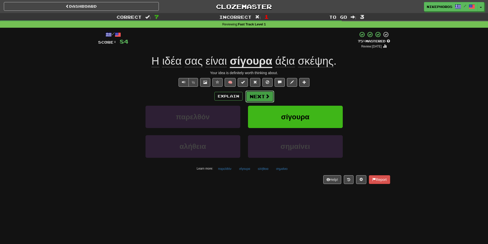
click at [254, 98] on button "Next" at bounding box center [260, 96] width 29 height 12
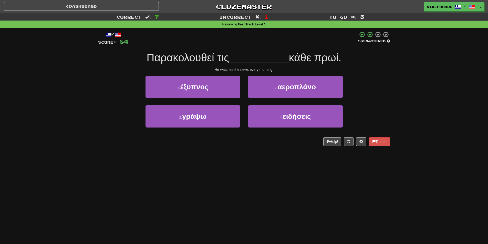
click at [262, 45] on div at bounding box center [243, 38] width 230 height 14
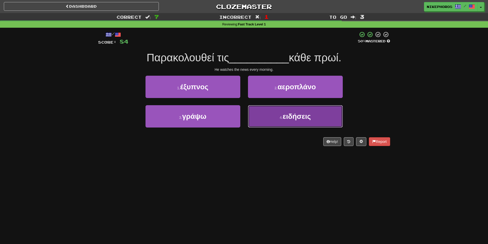
click at [324, 118] on button "4 . ειδήσεις" at bounding box center [295, 116] width 95 height 22
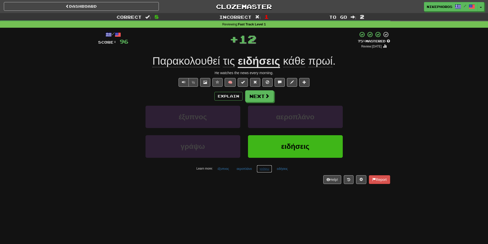
click at [266, 168] on button "γράψω" at bounding box center [264, 169] width 15 height 8
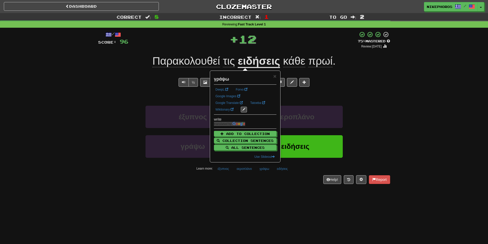
click at [259, 190] on div "/ Score: 96 + 12 75 % Mastered Review: 2025-10-16 Παρακολουθεί τις ειδήσεις κάθ…" at bounding box center [244, 109] width 292 height 163
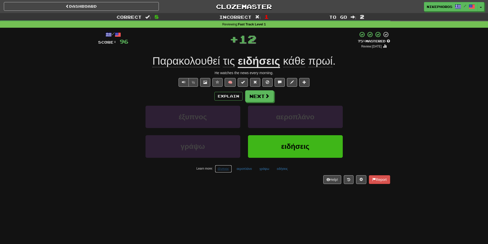
click at [221, 169] on button "έξυπνος" at bounding box center [223, 169] width 17 height 8
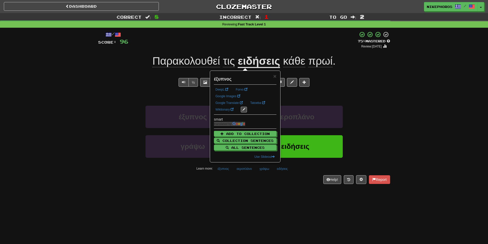
click at [236, 184] on div "/ Score: 96 + 12 75 % Mastered Review: 2025-10-16 Παρακολουθεί τις ειδήσεις κάθ…" at bounding box center [244, 109] width 292 height 163
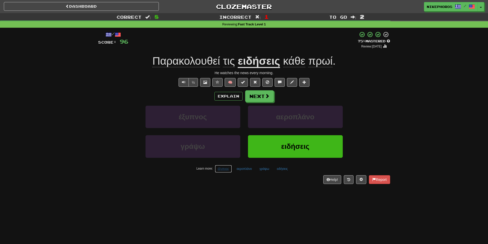
click at [224, 168] on button "έξυπνος" at bounding box center [223, 169] width 17 height 8
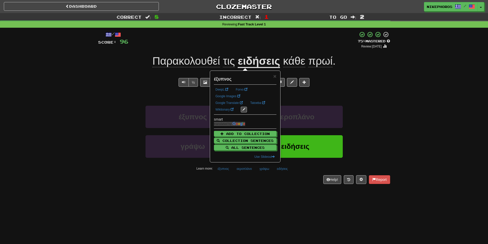
drag, startPoint x: 233, startPoint y: 181, endPoint x: 233, endPoint y: 177, distance: 4.1
click at [233, 180] on div "Help! Report" at bounding box center [244, 179] width 292 height 9
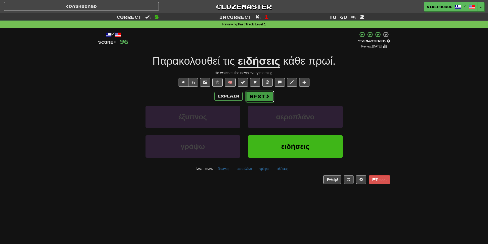
click at [261, 97] on button "Next" at bounding box center [260, 96] width 29 height 12
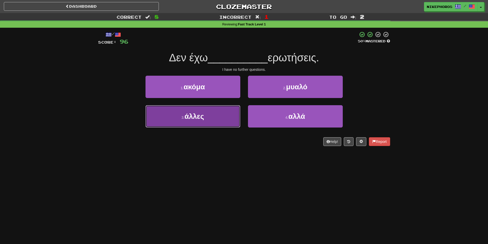
click at [225, 124] on button "3 . άλλες" at bounding box center [193, 116] width 95 height 22
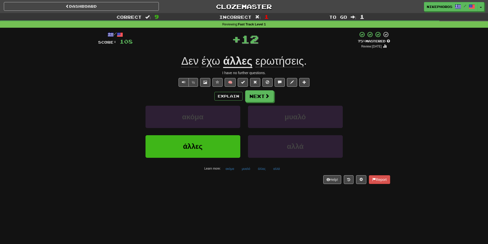
click at [284, 58] on span "ερωτήσεις" at bounding box center [280, 61] width 48 height 12
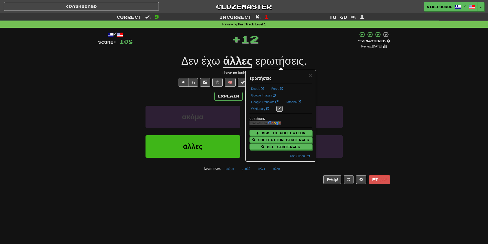
click at [385, 99] on div "Explain Next" at bounding box center [244, 96] width 292 height 12
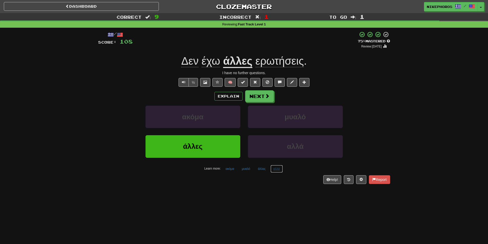
click at [276, 168] on button "αλλά" at bounding box center [277, 169] width 12 height 8
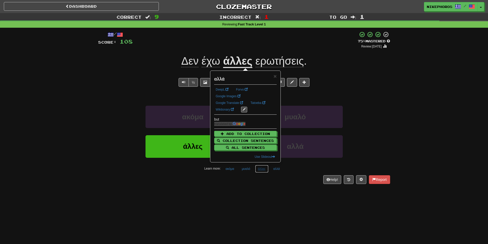
click at [263, 171] on button "άλλες" at bounding box center [261, 169] width 13 height 8
click at [241, 169] on button "μυαλό" at bounding box center [246, 169] width 14 height 8
click at [223, 170] on div "Learn more: ακόμα μυαλό άλλες αλλά" at bounding box center [244, 169] width 300 height 8
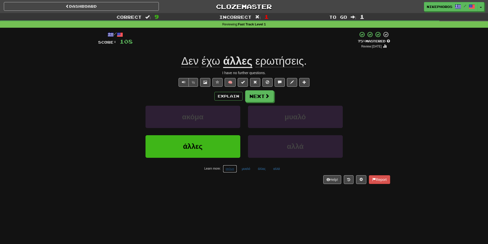
click at [225, 170] on button "ακόμα" at bounding box center [230, 169] width 14 height 8
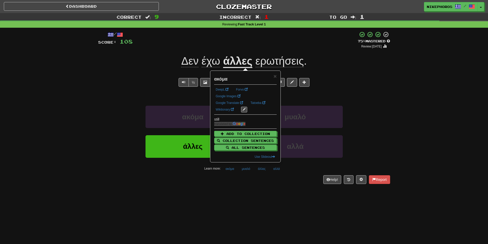
click at [243, 192] on div "Dashboard Clozemaster Nikephoros / Toggle Dropdown Dashboard Leaderboard Activi…" at bounding box center [244, 122] width 488 height 244
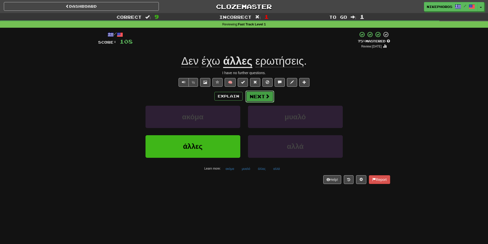
click at [267, 93] on button "Next" at bounding box center [260, 96] width 29 height 12
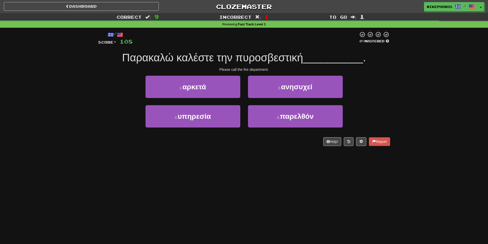
click at [267, 51] on div "Παρακαλώ καλέστε την πυροσβεστική __________ ." at bounding box center [244, 58] width 292 height 14
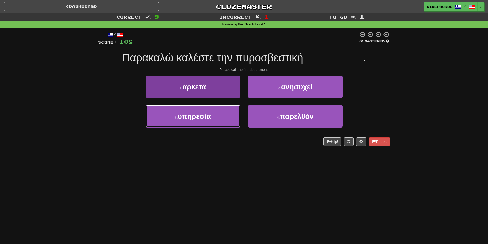
click at [209, 122] on button "3 . υπηρεσία" at bounding box center [193, 116] width 95 height 22
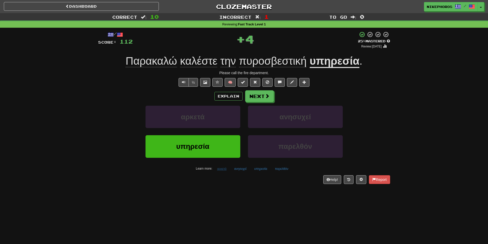
drag, startPoint x: 211, startPoint y: 163, endPoint x: 220, endPoint y: 170, distance: 11.4
click at [212, 163] on div "υπηρεσία" at bounding box center [193, 149] width 103 height 29
click at [222, 171] on button "αρκετά" at bounding box center [222, 169] width 15 height 8
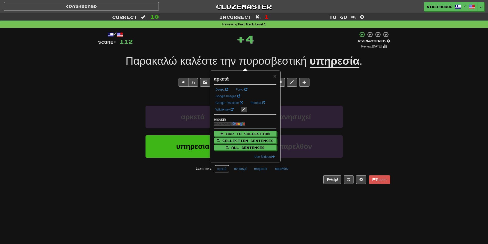
click at [222, 171] on button "αρκετά" at bounding box center [222, 169] width 15 height 8
click at [225, 187] on div "/ Score: 112 + 4 25 % Mastered Review: 2025-09-17 Παρακαλώ καλέστε την πυροσβεσ…" at bounding box center [244, 109] width 292 height 163
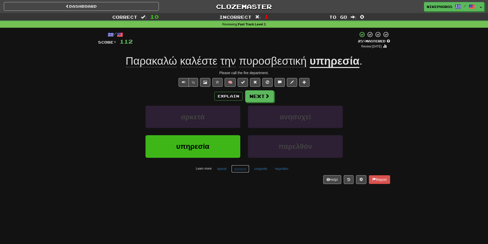
click at [240, 169] on button "ανησυχεί" at bounding box center [240, 169] width 18 height 8
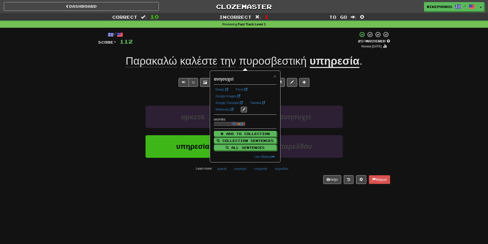
click at [253, 185] on div "/ Score: 112 + 4 25 % Mastered Review: 2025-09-17 Παρακαλώ καλέστε την πυροσβεσ…" at bounding box center [244, 109] width 292 height 163
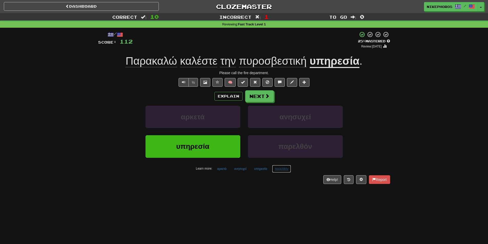
click at [290, 169] on button "παρελθόν" at bounding box center [281, 169] width 19 height 8
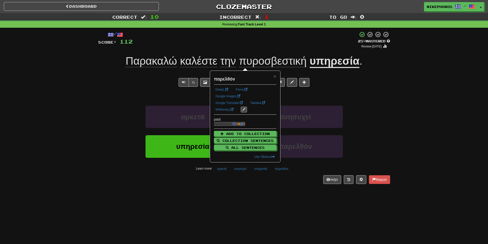
click at [246, 205] on div "Dashboard Clozemaster Nikephoros / Toggle Dropdown Dashboard Leaderboard Activi…" at bounding box center [244, 122] width 488 height 244
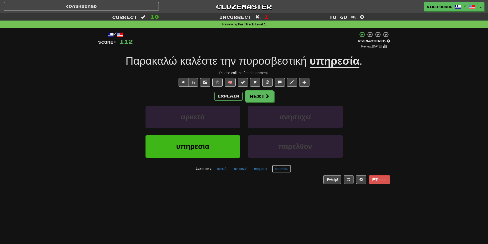
click at [289, 170] on button "παρελθόν" at bounding box center [281, 169] width 19 height 8
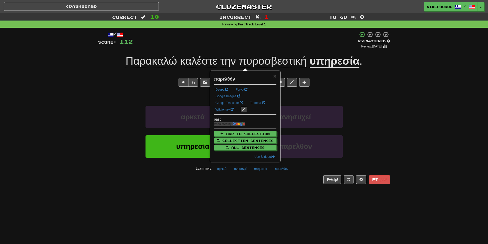
click at [263, 212] on div "Dashboard Clozemaster Nikephoros / Toggle Dropdown Dashboard Leaderboard Activi…" at bounding box center [244, 122] width 488 height 244
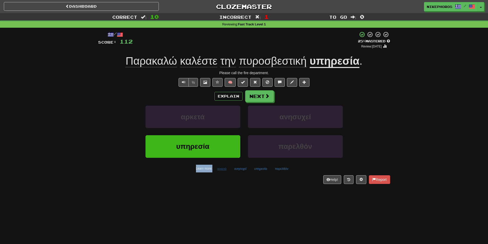
drag, startPoint x: 213, startPoint y: 163, endPoint x: 218, endPoint y: 167, distance: 6.3
click at [216, 166] on div "αρκετά ανησυχεί υπηρεσία παρελθόν Learn more: αρκετά ανησυχεί υπηρεσία παρελθόν" at bounding box center [244, 139] width 300 height 67
click at [218, 167] on button "αρκετά" at bounding box center [222, 169] width 15 height 8
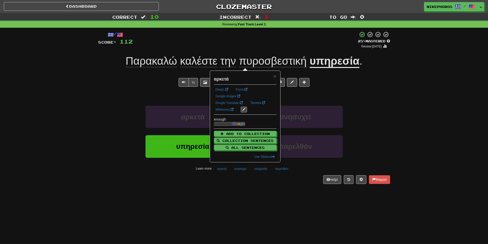
click at [261, 189] on div "/ Score: 112 + 4 25 % Mastered Review: 2025-09-17 Παρακαλώ καλέστε την πυροσβεσ…" at bounding box center [244, 109] width 292 height 163
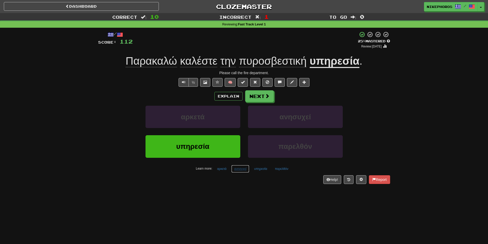
click at [246, 168] on button "ανησυχεί" at bounding box center [240, 169] width 18 height 8
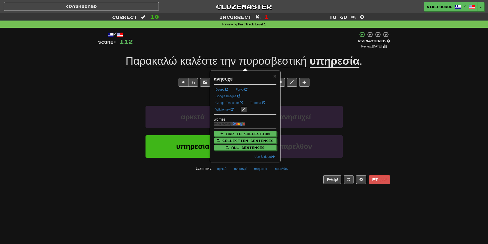
click at [257, 197] on div "Dashboard Clozemaster Nikephoros / Toggle Dropdown Dashboard Leaderboard Activi…" at bounding box center [244, 122] width 488 height 244
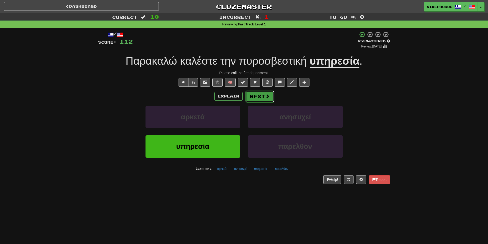
click at [263, 98] on button "Next" at bounding box center [260, 96] width 29 height 12
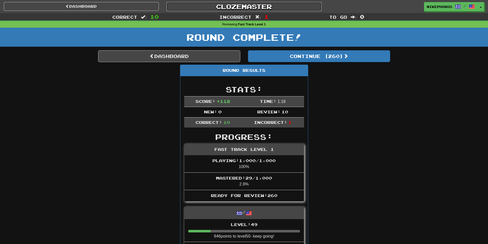
click at [262, 4] on link "Clozemaster" at bounding box center [244, 6] width 155 height 9
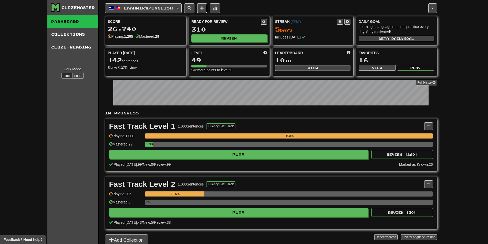
click at [204, 9] on span at bounding box center [202, 8] width 4 height 4
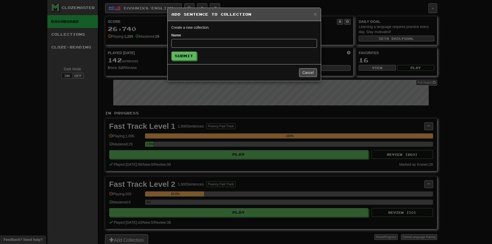
click at [327, 3] on div "× Add Sentence to Collection Cr eate a n ew col lection. Name Submit Cancel" at bounding box center [246, 122] width 492 height 244
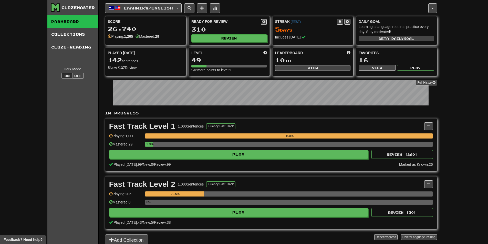
click at [266, 23] on button at bounding box center [264, 22] width 6 height 6
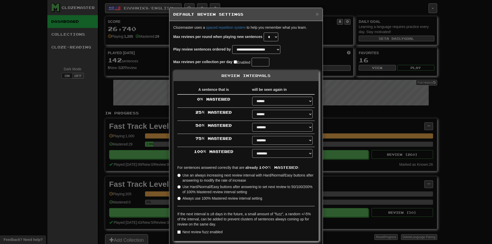
click at [351, 68] on div "**********" at bounding box center [246, 122] width 492 height 244
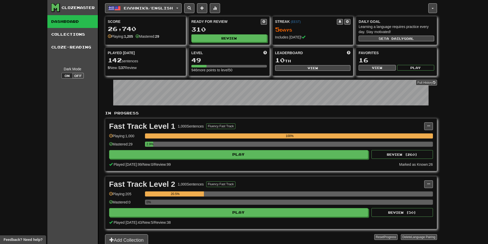
click at [428, 132] on div "Fast Track Level 1 1,000 Sentences Fluency Fast Track Manage Sentences Unpin fr…" at bounding box center [271, 144] width 332 height 52
click at [431, 126] on button at bounding box center [429, 126] width 9 height 8
click at [421, 135] on span "Manage Sentences" at bounding box center [407, 135] width 31 height 4
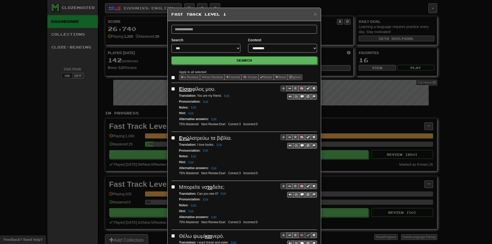
click at [193, 43] on div "**********" at bounding box center [205, 44] width 69 height 15
click at [193, 45] on select "**********" at bounding box center [205, 48] width 69 height 9
click at [278, 34] on form "**********" at bounding box center [244, 44] width 146 height 39
click at [272, 44] on div "**********" at bounding box center [282, 44] width 69 height 15
click at [272, 45] on select "**********" at bounding box center [282, 48] width 69 height 9
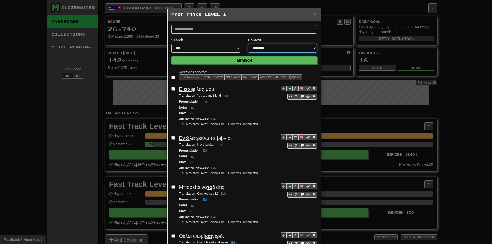
click at [271, 48] on select "**********" at bounding box center [282, 48] width 69 height 9
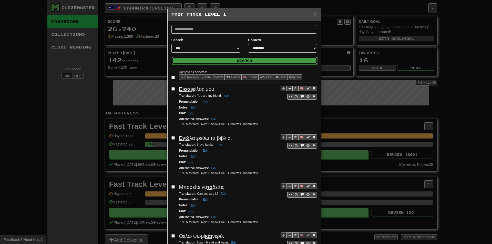
click at [230, 60] on button "Search" at bounding box center [245, 61] width 146 height 8
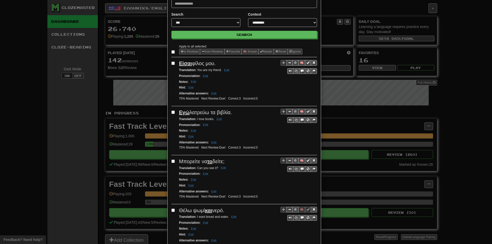
scroll to position [864, 0]
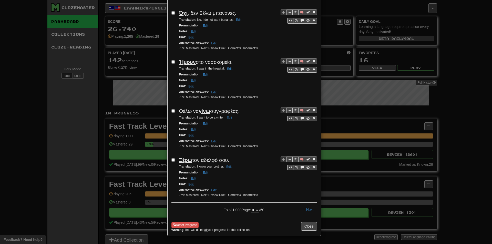
drag, startPoint x: 282, startPoint y: 24, endPoint x: 225, endPoint y: 219, distance: 203.2
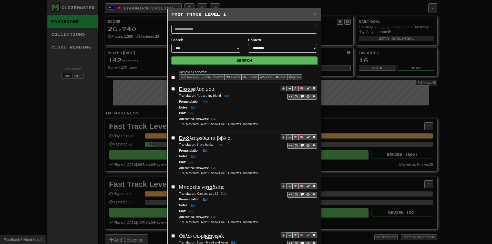
drag, startPoint x: 266, startPoint y: 111, endPoint x: 232, endPoint y: -21, distance: 135.8
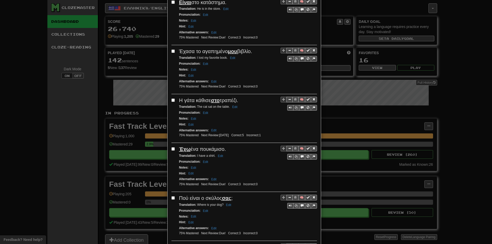
scroll to position [864, 0]
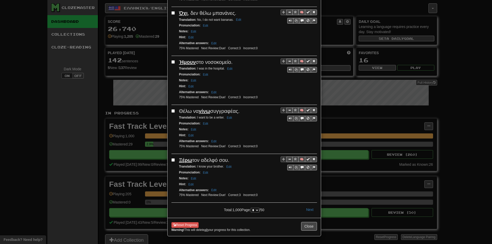
drag, startPoint x: 226, startPoint y: 43, endPoint x: 233, endPoint y: 220, distance: 177.3
click at [251, 208] on select "* * * * * * * * * ** ** ** ** ** ** ** ** ** ** ** ** ** ** ** ** ** ** ** ** *…" at bounding box center [255, 210] width 8 height 5
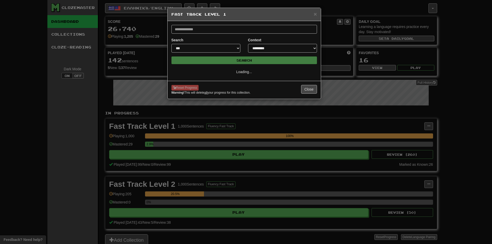
select select "**"
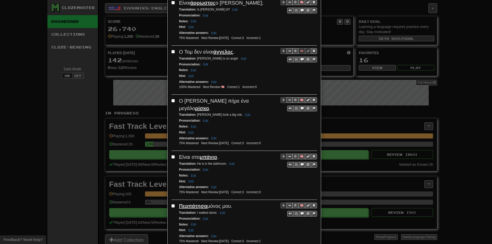
scroll to position [908, 0]
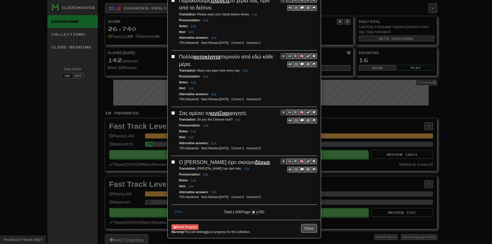
drag, startPoint x: 252, startPoint y: 93, endPoint x: 243, endPoint y: 256, distance: 162.5
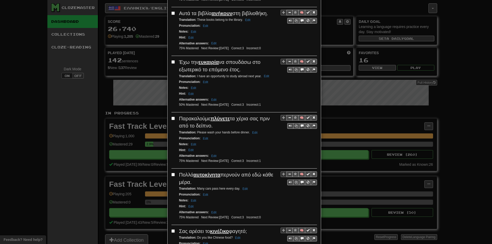
scroll to position [780, 0]
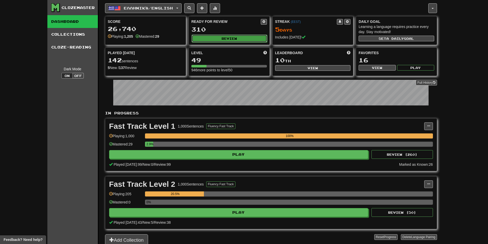
click at [223, 38] on button "Review" at bounding box center [230, 39] width 76 height 8
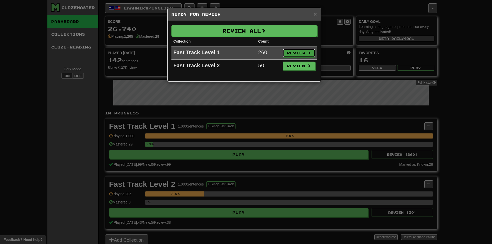
click at [299, 49] on button "Review" at bounding box center [299, 53] width 32 height 9
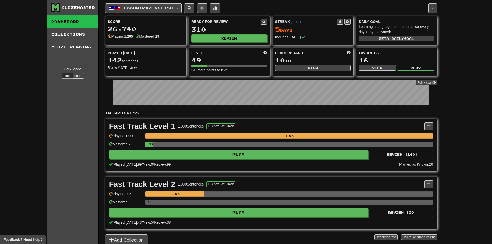
select select "**"
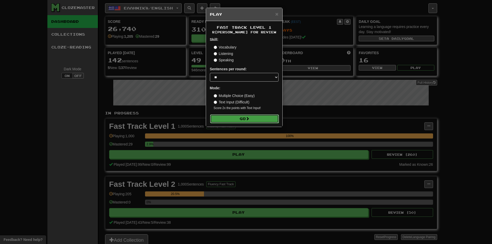
click at [250, 120] on button "Go" at bounding box center [244, 118] width 69 height 9
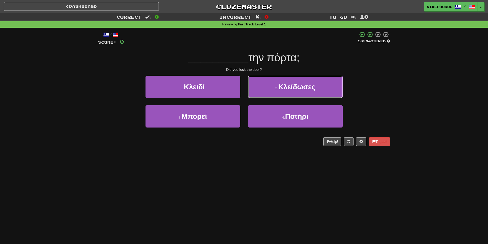
click at [318, 86] on button "2 . Κλείδωσες" at bounding box center [295, 87] width 95 height 22
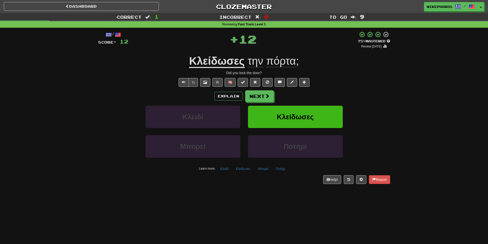
click at [367, 107] on div "Κλειδί Κλείδωσες" at bounding box center [244, 120] width 308 height 29
drag, startPoint x: 222, startPoint y: 168, endPoint x: 223, endPoint y: 173, distance: 4.5
click at [222, 168] on button "Κλειδί" at bounding box center [225, 169] width 14 height 8
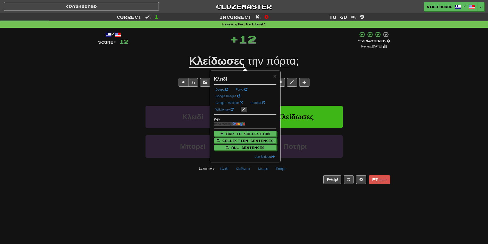
click at [240, 197] on div "Dashboard Clozemaster Nikephoros / Toggle Dropdown Dashboard Leaderboard Activi…" at bounding box center [244, 122] width 488 height 244
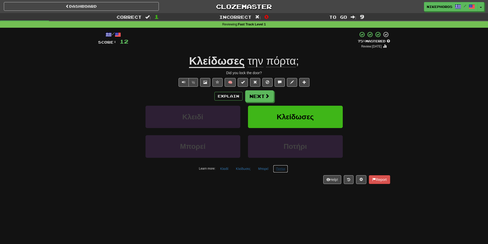
click at [287, 168] on button "Ποτήρι" at bounding box center [280, 169] width 15 height 8
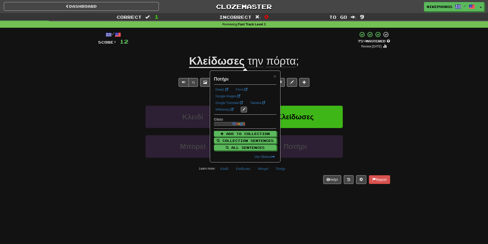
click at [295, 185] on div "/ Score: 12 + 12 75 % Mastered Review: 2025-10-16 Κλείδωσες την πόρτα ; Did you…" at bounding box center [244, 109] width 292 height 163
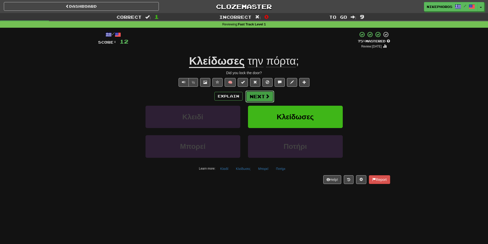
click at [268, 92] on button "Next" at bounding box center [260, 96] width 29 height 12
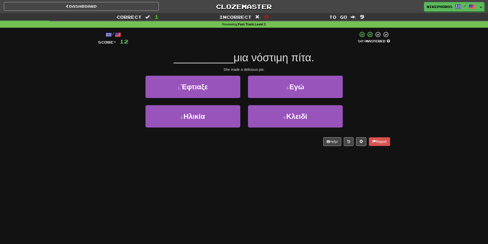
click at [351, 89] on div "1 . Έφτιαξε 2 . Εγώ" at bounding box center [244, 90] width 308 height 29
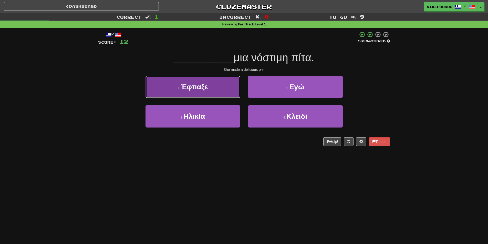
click at [208, 79] on button "1 . Έφτιαξε" at bounding box center [193, 87] width 95 height 22
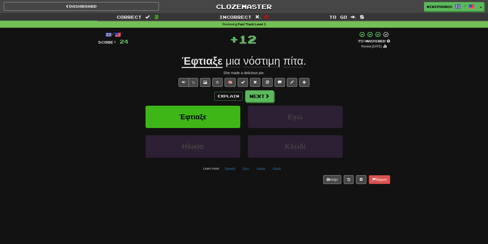
click at [220, 57] on u "Έφτιαξε" at bounding box center [202, 61] width 41 height 13
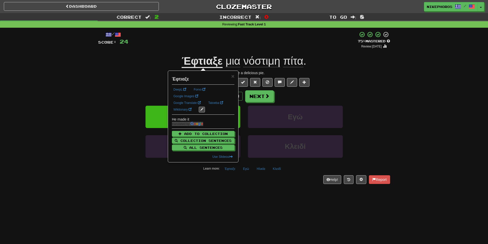
click at [306, 45] on div "+ 12" at bounding box center [243, 39] width 230 height 17
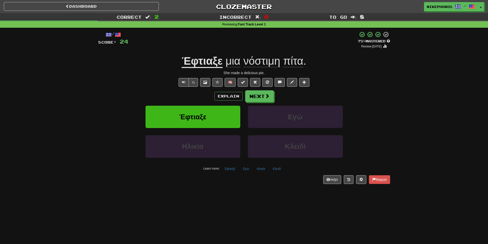
click at [277, 57] on span "νόστιμη" at bounding box center [262, 61] width 37 height 12
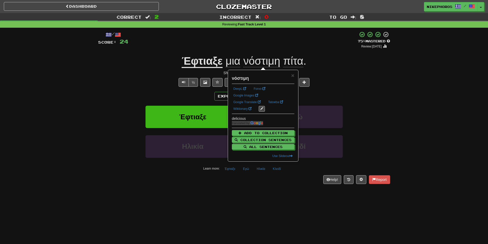
click at [325, 80] on div "½ 🧠" at bounding box center [244, 82] width 292 height 9
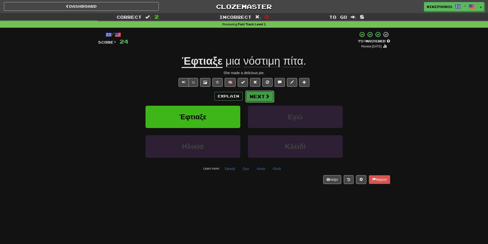
click at [271, 100] on button "Next" at bounding box center [260, 96] width 29 height 12
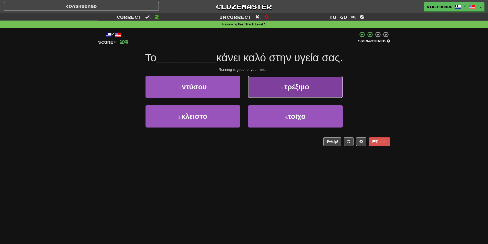
click at [296, 84] on span "τρέξιμο" at bounding box center [297, 87] width 25 height 8
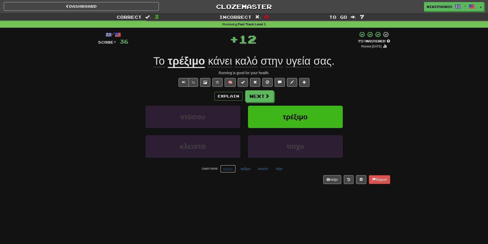
click at [234, 169] on button "ντύσου" at bounding box center [227, 169] width 15 height 8
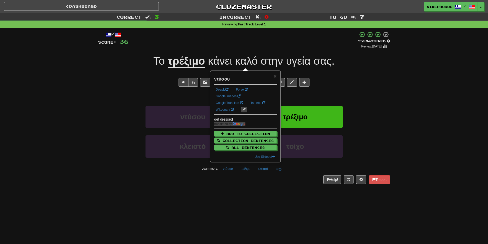
click at [245, 199] on div "Dashboard Clozemaster Nikephoros / Toggle Dropdown Dashboard Leaderboard Activi…" at bounding box center [244, 122] width 488 height 244
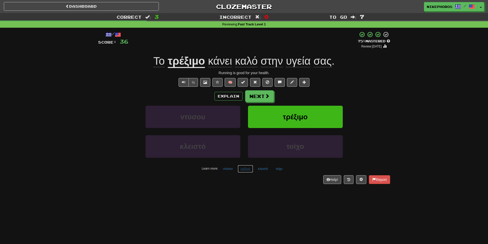
click at [250, 170] on button "τρέξιμο" at bounding box center [246, 169] width 16 height 8
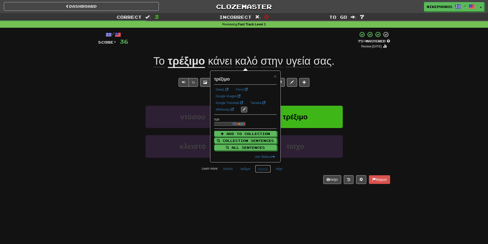
click at [266, 169] on button "κλειστό" at bounding box center [263, 169] width 16 height 8
click at [276, 170] on button "τοίχο" at bounding box center [279, 169] width 13 height 8
click at [282, 189] on div "/ Score: 36 + 12 75 % Mastered Review: 2025-10-16 Το τρέξιμο κάνει καλό στην υγ…" at bounding box center [244, 109] width 292 height 163
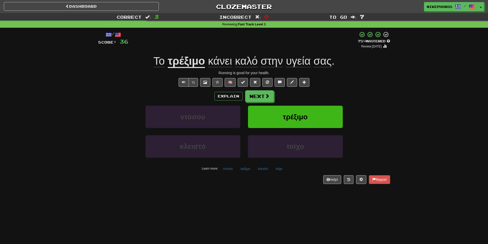
click at [292, 58] on span "υγεία" at bounding box center [298, 61] width 25 height 12
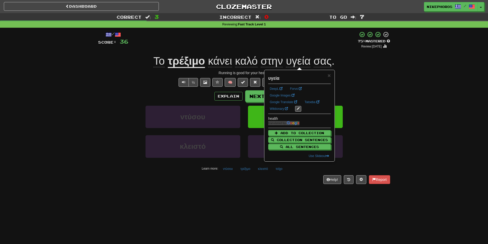
click at [305, 39] on div "+ 12" at bounding box center [243, 39] width 230 height 17
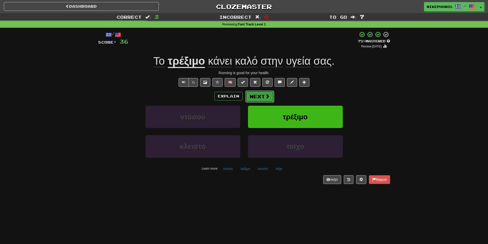
click at [264, 92] on button "Next" at bounding box center [260, 96] width 29 height 12
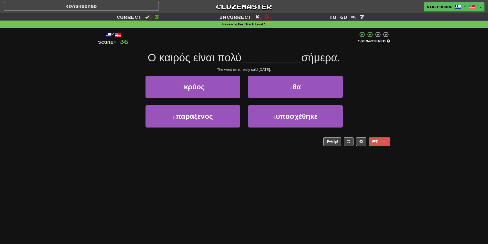
click at [276, 59] on span "__________" at bounding box center [272, 58] width 60 height 12
click at [274, 59] on span "__________" at bounding box center [272, 58] width 60 height 12
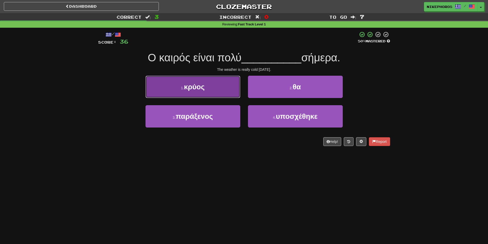
click at [231, 83] on button "1 . κρύος" at bounding box center [193, 87] width 95 height 22
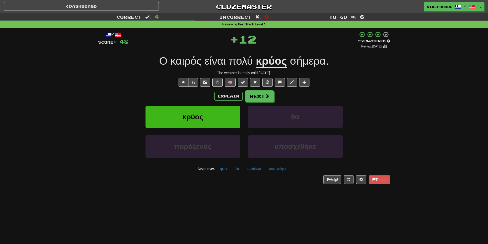
click at [283, 59] on u "κρύος" at bounding box center [271, 61] width 31 height 13
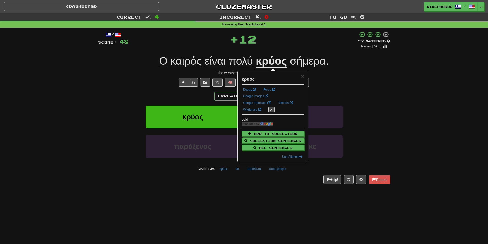
click at [291, 47] on div "+ 12" at bounding box center [243, 39] width 230 height 17
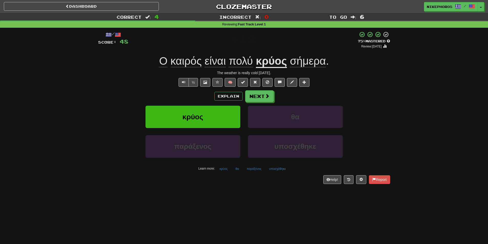
click at [274, 97] on div "Explain Next" at bounding box center [244, 96] width 292 height 12
click at [271, 97] on button "Next" at bounding box center [260, 96] width 29 height 12
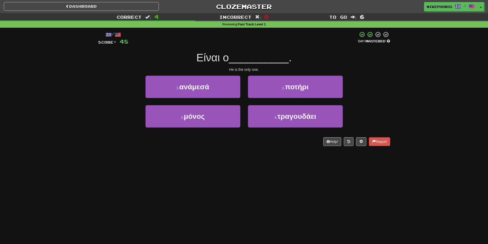
click at [290, 37] on div at bounding box center [243, 38] width 230 height 14
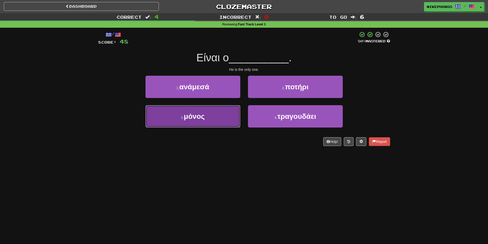
click at [211, 126] on button "3 . μόνος" at bounding box center [193, 116] width 95 height 22
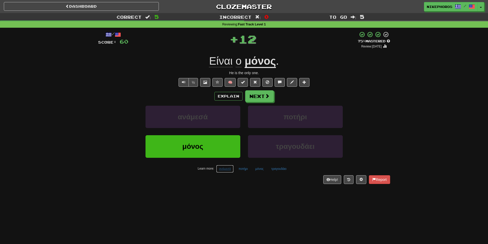
click at [224, 170] on button "ανάμεσά" at bounding box center [224, 169] width 17 height 8
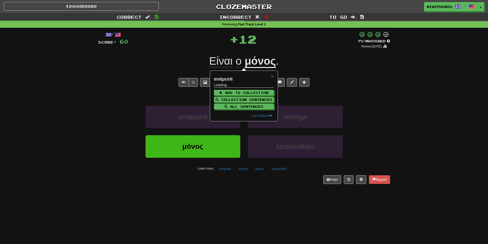
click at [255, 189] on div "/ Score: 60 + 12 75 % Mastered Review: 2025-10-16 Είναι ο μόνος . He is the onl…" at bounding box center [244, 109] width 292 height 163
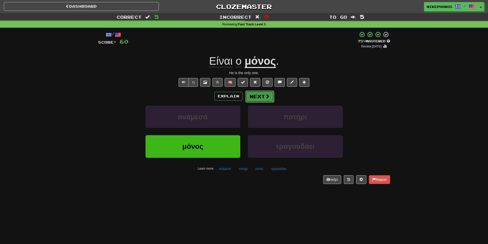
click at [266, 97] on span at bounding box center [267, 96] width 5 height 5
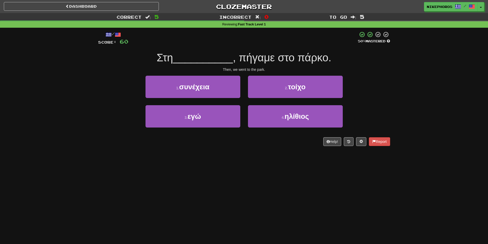
click at [215, 54] on span "__________" at bounding box center [203, 58] width 60 height 12
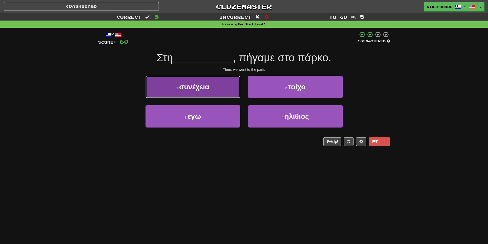
click at [209, 85] on span "συνέχεια" at bounding box center [194, 87] width 30 height 8
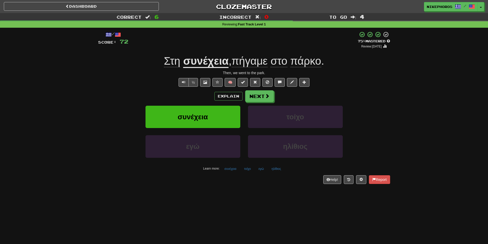
click at [398, 80] on div "Correct : 6 Incorrect : 0 To go : 4 Reviewing : Fast Track Level 1 / Score: 72 …" at bounding box center [244, 102] width 488 height 178
drag, startPoint x: 255, startPoint y: 62, endPoint x: 266, endPoint y: 61, distance: 10.8
click at [255, 62] on span "πήγαμε" at bounding box center [250, 61] width 36 height 12
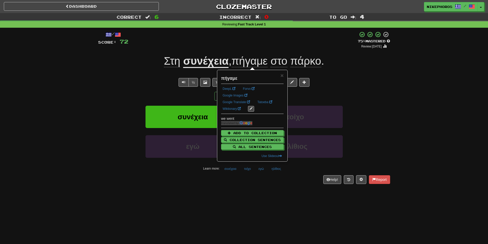
click at [396, 79] on div "Correct : 6 Incorrect : 0 To go : 4 Reviewing : Fast Track Level 1 / Score: 72 …" at bounding box center [244, 102] width 488 height 178
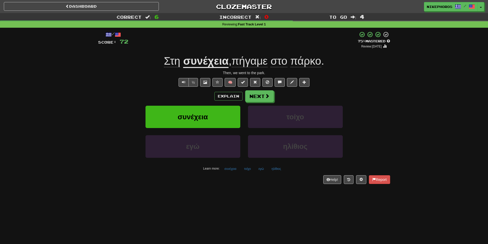
click at [250, 57] on span "πήγαμε" at bounding box center [250, 61] width 36 height 12
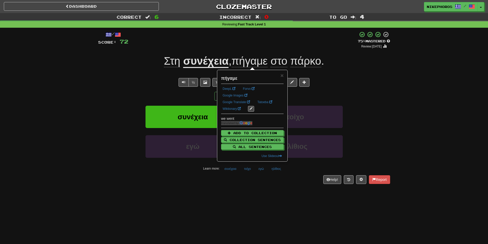
click at [335, 49] on div "/ Score: 72 + 12 75 % Mastered Review: 2025-10-16 Στη συνέχεια , πήγαμε στο πάρ…" at bounding box center [244, 107] width 292 height 152
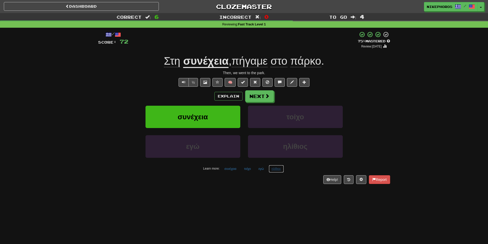
click at [275, 172] on button "ηλίθιος" at bounding box center [276, 169] width 15 height 8
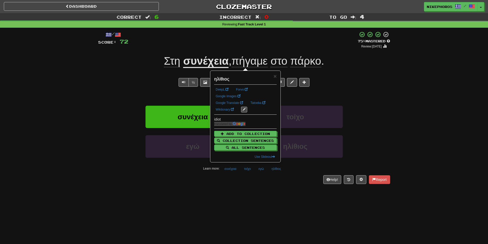
click at [274, 187] on div "/ Score: 72 + 12 75 % Mastered Review: 2025-10-16 Στη συνέχεια , πήγαμε στο πάρ…" at bounding box center [244, 109] width 292 height 163
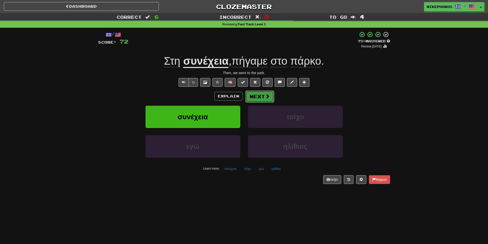
click at [260, 92] on button "Next" at bounding box center [260, 96] width 29 height 12
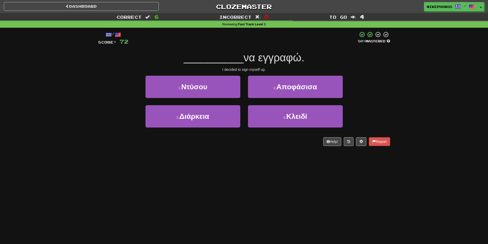
click at [309, 49] on div "/ Score: 72 50 % Mastered __________ να εγγραφώ. I decided to sign myself up. 1…" at bounding box center [244, 88] width 292 height 115
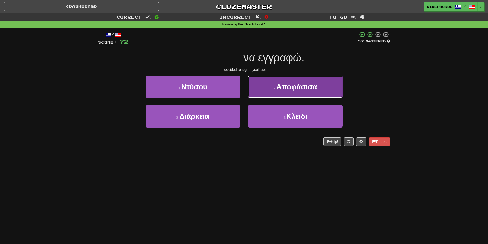
click at [309, 77] on button "2 . Αποφάσισα" at bounding box center [295, 87] width 95 height 22
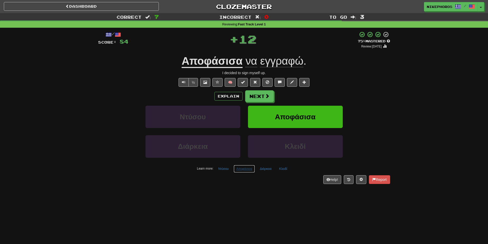
click at [239, 171] on button "Αποφάσισα" at bounding box center [245, 169] width 22 height 8
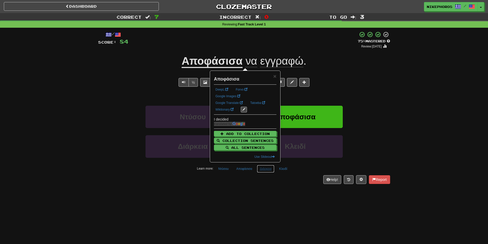
click at [260, 171] on button "Διάρκεια" at bounding box center [265, 169] width 17 height 8
click at [278, 179] on div "Help! Report" at bounding box center [244, 179] width 292 height 9
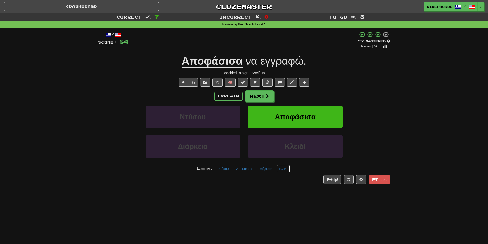
click at [285, 168] on button "Κλειδί" at bounding box center [284, 169] width 14 height 8
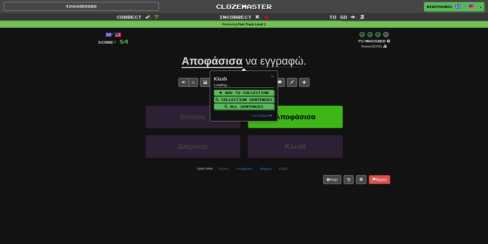
click at [288, 182] on div "Help! Report" at bounding box center [244, 179] width 292 height 9
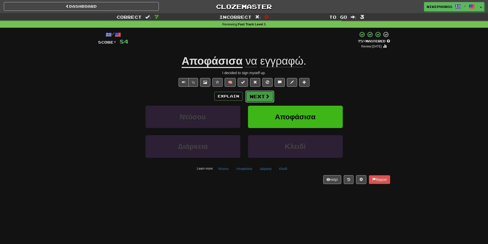
click at [270, 100] on button "Next" at bounding box center [260, 96] width 29 height 12
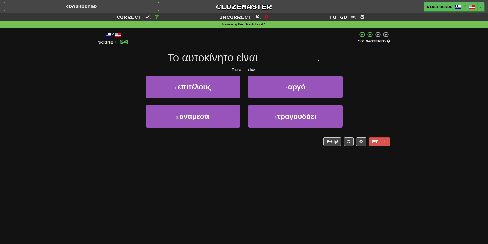
click at [316, 43] on div at bounding box center [243, 38] width 230 height 14
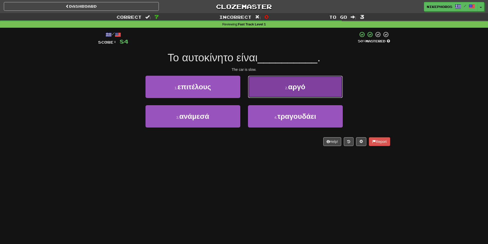
click at [309, 89] on button "2 . αργό" at bounding box center [295, 87] width 95 height 22
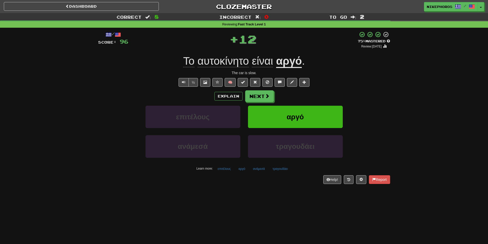
click at [355, 64] on div "Το αυτοκίνητο είναι αργό ." at bounding box center [244, 61] width 292 height 14
click at [224, 169] on button "επιτέλους" at bounding box center [224, 169] width 19 height 8
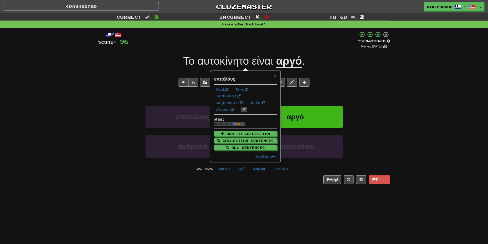
click at [247, 177] on div "Help! Report" at bounding box center [244, 179] width 292 height 9
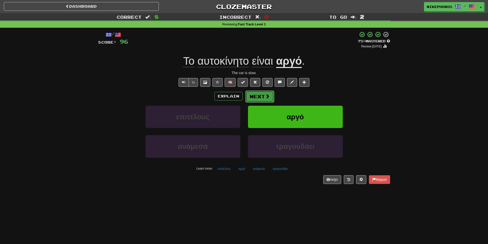
click at [272, 97] on button "Next" at bounding box center [260, 96] width 29 height 12
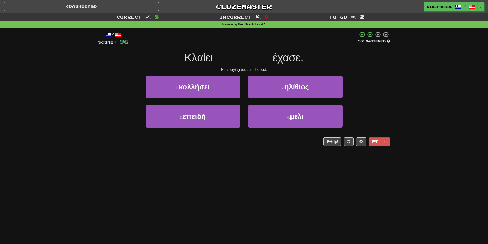
click at [375, 64] on div "Κλαίει __________ έχασε." at bounding box center [244, 58] width 292 height 14
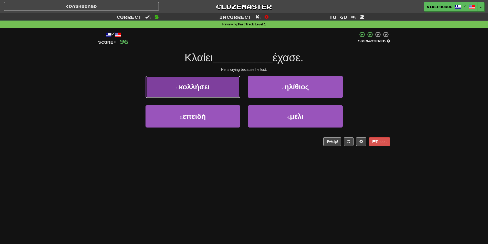
click at [213, 83] on button "1 . κολλήσει" at bounding box center [193, 87] width 95 height 22
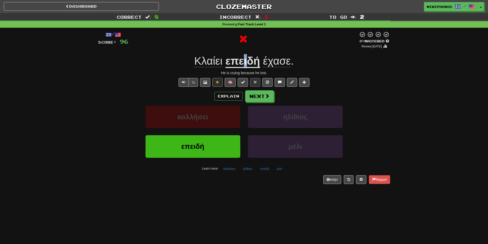
click at [245, 58] on u "επειδή" at bounding box center [243, 61] width 35 height 13
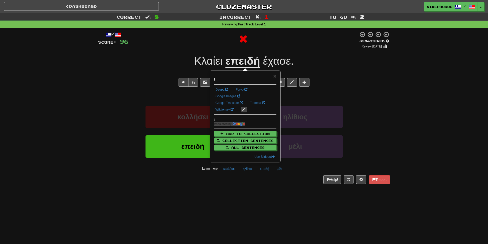
click at [336, 66] on div "Κλαίει επειδή έχασε ." at bounding box center [244, 61] width 292 height 14
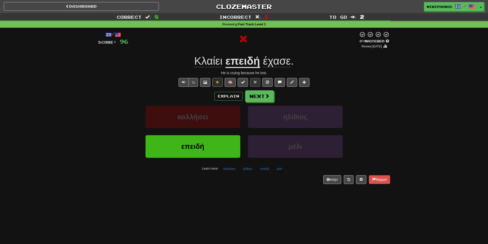
click at [254, 62] on u "επειδή" at bounding box center [243, 61] width 35 height 13
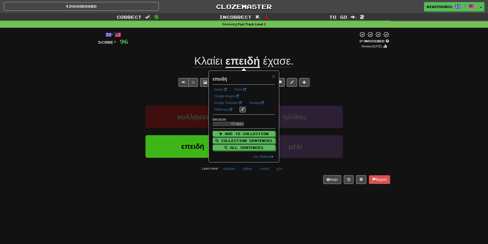
click at [338, 59] on div "Κλαίει επειδή έχασε ." at bounding box center [244, 61] width 292 height 14
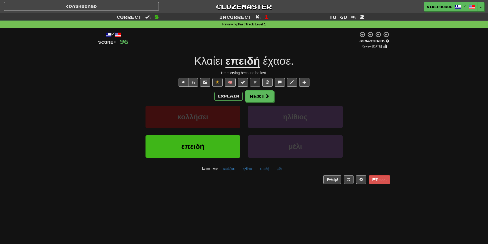
click at [238, 60] on u "επειδή" at bounding box center [243, 61] width 35 height 13
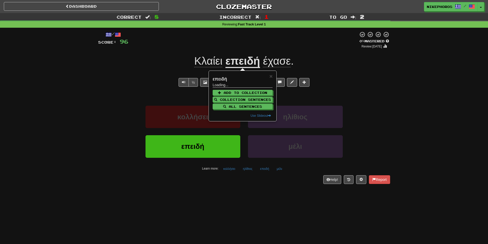
drag, startPoint x: 334, startPoint y: 60, endPoint x: 330, endPoint y: 62, distance: 4.1
click at [333, 60] on div "Κλαίει επειδή έχασε ." at bounding box center [244, 61] width 292 height 14
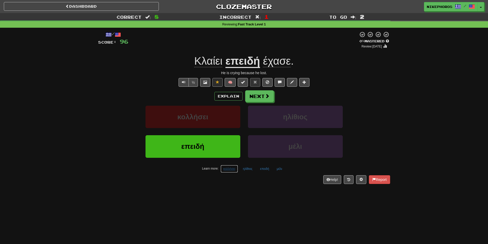
click at [228, 168] on button "κολλήσει" at bounding box center [229, 169] width 17 height 8
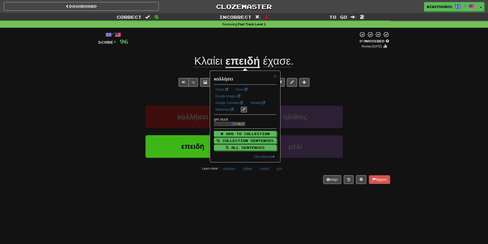
click at [249, 187] on div "/ Score: 96 0 % Mastered Review: 2025-09-16 Κλαίει επειδή έχασε . He is crying …" at bounding box center [244, 109] width 292 height 163
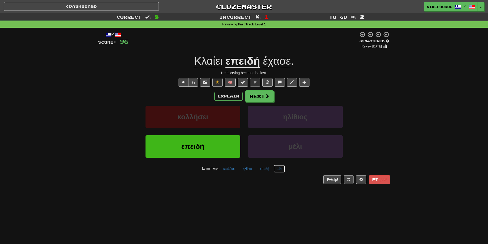
click at [276, 168] on button "μέλι" at bounding box center [279, 169] width 11 height 8
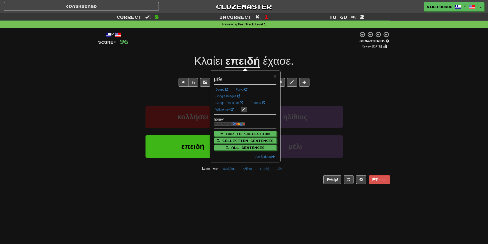
click at [269, 195] on div "Dashboard Clozemaster Nikephoros / Toggle Dropdown Dashboard Leaderboard Activi…" at bounding box center [244, 122] width 488 height 244
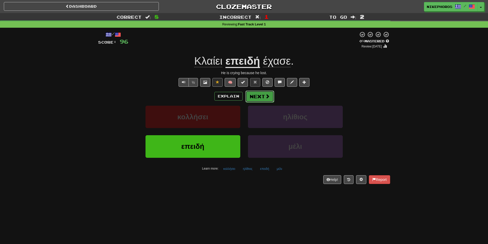
click at [259, 92] on button "Next" at bounding box center [260, 96] width 29 height 12
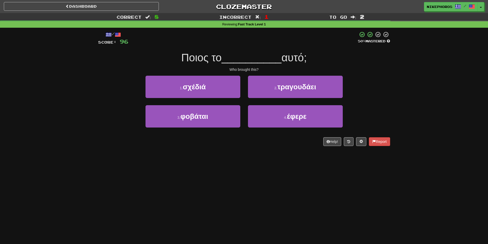
click at [281, 36] on div at bounding box center [243, 38] width 230 height 14
click at [241, 48] on div "/ Score: 96 50 % Mastered Ποιος το __________ αυτό; Who brought this? 1 . σχέδι…" at bounding box center [244, 88] width 292 height 115
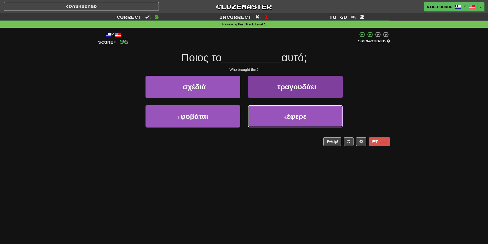
click at [300, 122] on button "4 . έφερε" at bounding box center [295, 116] width 95 height 22
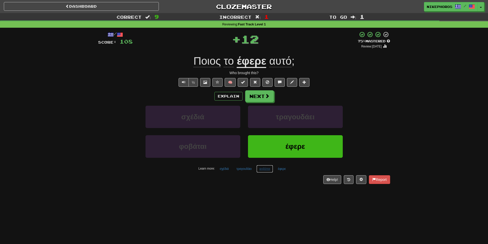
click at [260, 170] on button "φοβάται" at bounding box center [265, 169] width 16 height 8
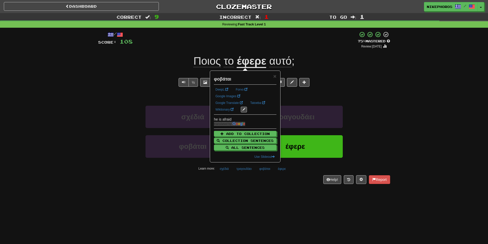
click at [260, 184] on div "/ Score: 108 + 12 75 % Mastered Review: 2025-10-16 Ποιος το έφερε αυτό ; Who br…" at bounding box center [244, 109] width 292 height 163
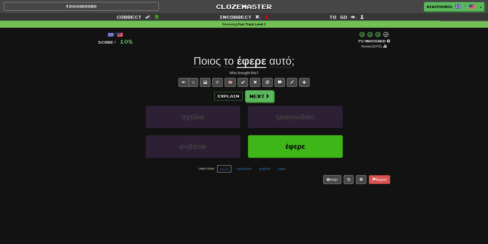
click at [228, 166] on button "σχέδιά" at bounding box center [224, 169] width 15 height 8
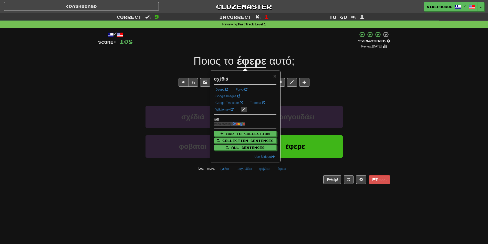
click at [257, 198] on div "Dashboard Clozemaster Nikephoros / Toggle Dropdown Dashboard Leaderboard Activi…" at bounding box center [244, 122] width 488 height 244
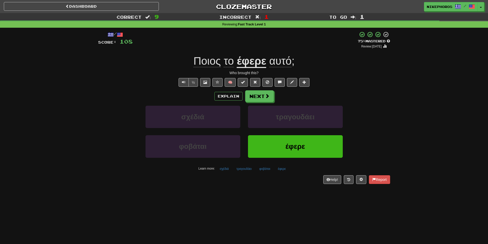
click at [246, 181] on div "Help! Report" at bounding box center [244, 179] width 292 height 9
click at [256, 95] on button "Next" at bounding box center [260, 96] width 29 height 12
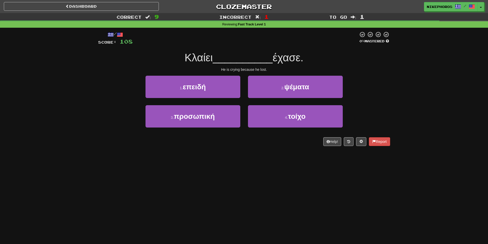
click at [367, 67] on div "He is crying because he lost." at bounding box center [244, 69] width 292 height 5
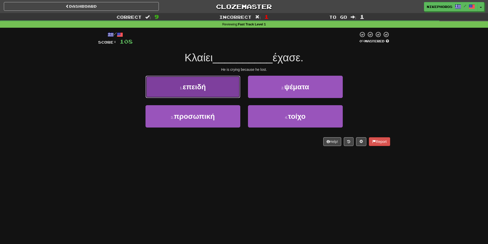
click at [234, 88] on button "1 . επειδή" at bounding box center [193, 87] width 95 height 22
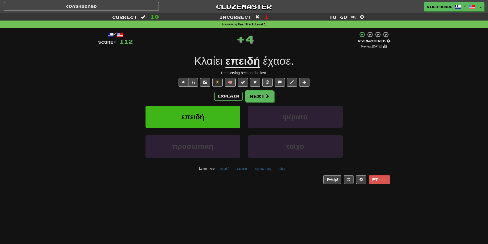
click at [387, 92] on div "Explain Next" at bounding box center [244, 96] width 292 height 12
click at [282, 171] on button "τοίχο" at bounding box center [282, 169] width 13 height 8
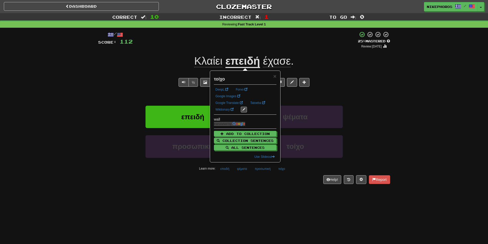
click at [295, 220] on div "Dashboard Clozemaster Nikephoros / Toggle Dropdown Dashboard Leaderboard Activi…" at bounding box center [244, 122] width 488 height 244
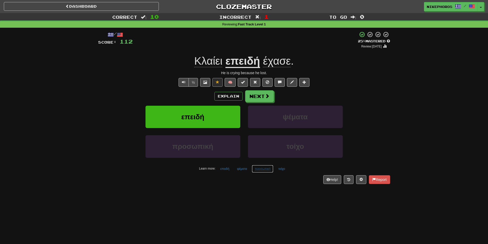
click at [262, 170] on button "προσωπική" at bounding box center [263, 169] width 22 height 8
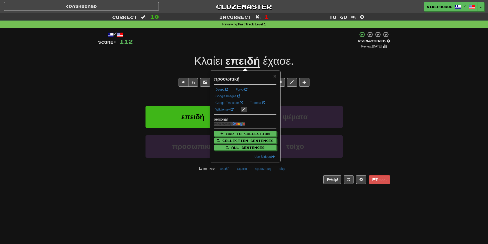
click at [277, 195] on div "Dashboard Clozemaster Nikephoros / Toggle Dropdown Dashboard Leaderboard Activi…" at bounding box center [244, 122] width 488 height 244
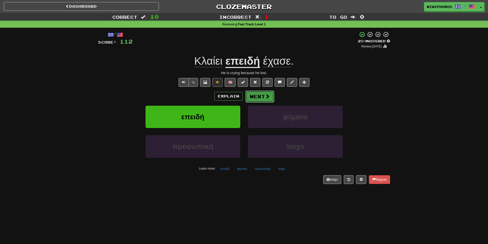
click at [270, 100] on button "Next" at bounding box center [260, 96] width 29 height 12
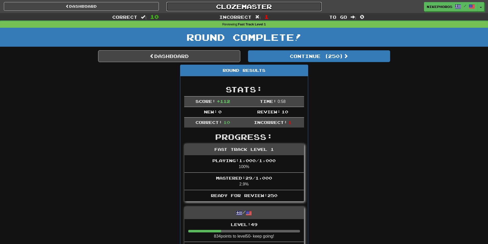
click at [256, 10] on link "Clozemaster" at bounding box center [244, 6] width 155 height 9
